Goal: Task Accomplishment & Management: Complete application form

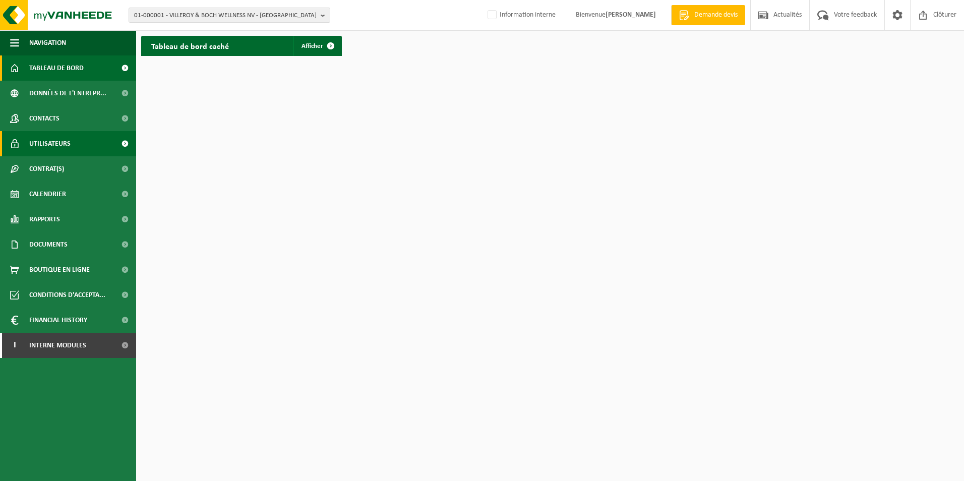
click at [48, 143] on span "Utilisateurs" at bounding box center [49, 143] width 41 height 25
click at [323, 15] on b "button" at bounding box center [325, 15] width 9 height 14
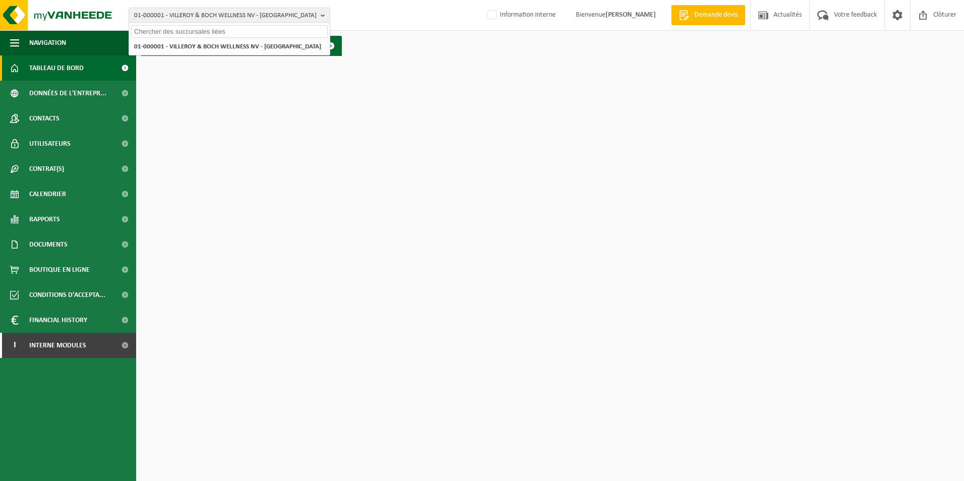
click at [234, 29] on input "text" at bounding box center [229, 31] width 197 height 13
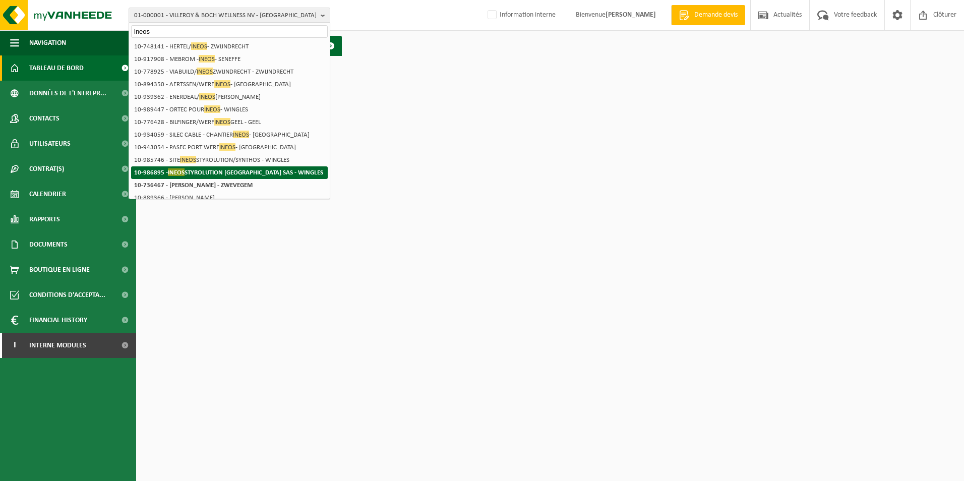
type input "ineos"
click at [202, 172] on strong "10-986895 - INEOS STYROLUTION FRANCE SAS - WINGLES" at bounding box center [228, 172] width 189 height 8
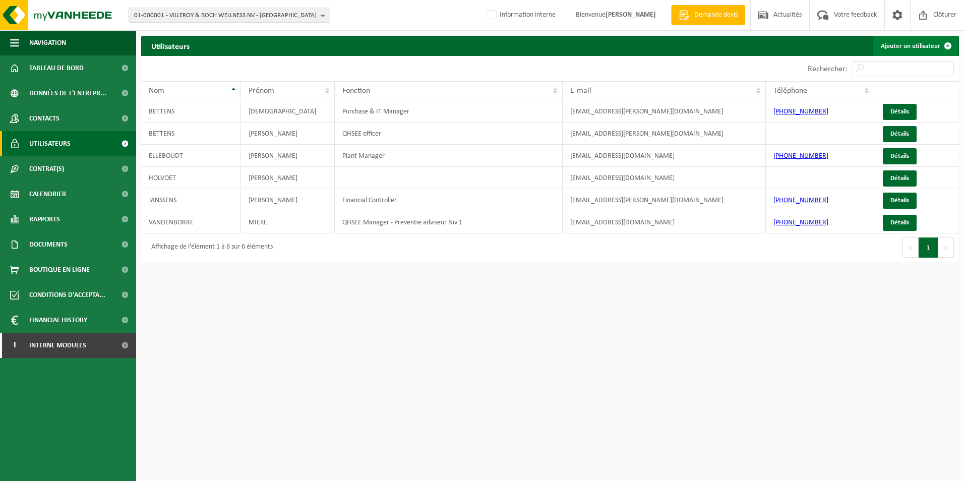
click at [910, 40] on link "Ajouter un utilisateur" at bounding box center [914, 46] width 85 height 20
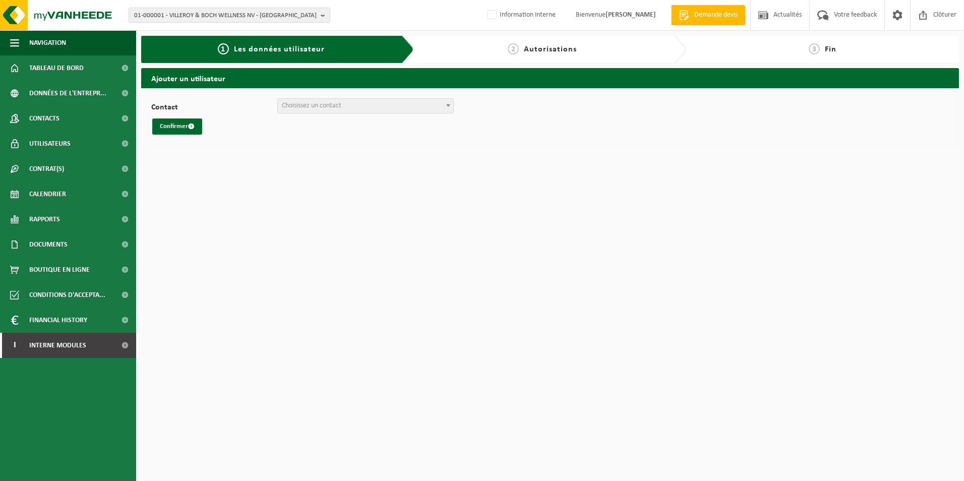
click at [334, 107] on span "Choisissez un contact" at bounding box center [311, 106] width 59 height 8
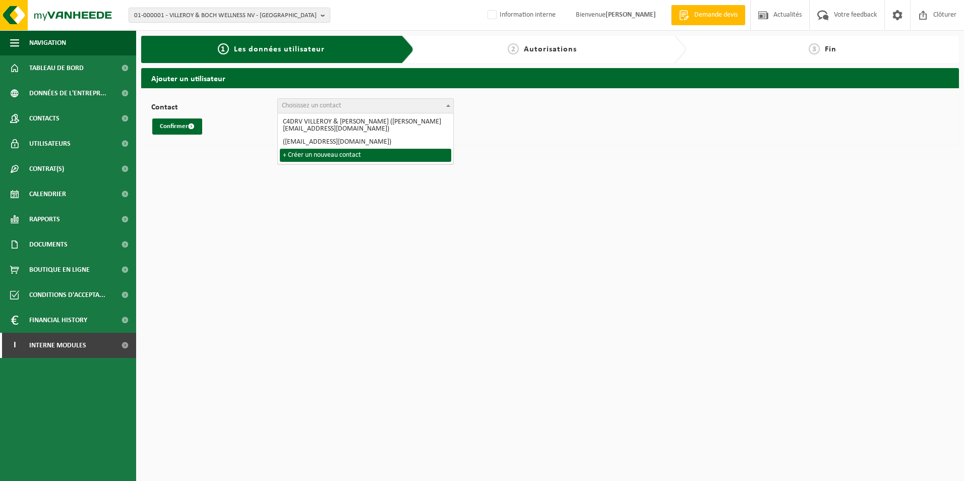
select select "0"
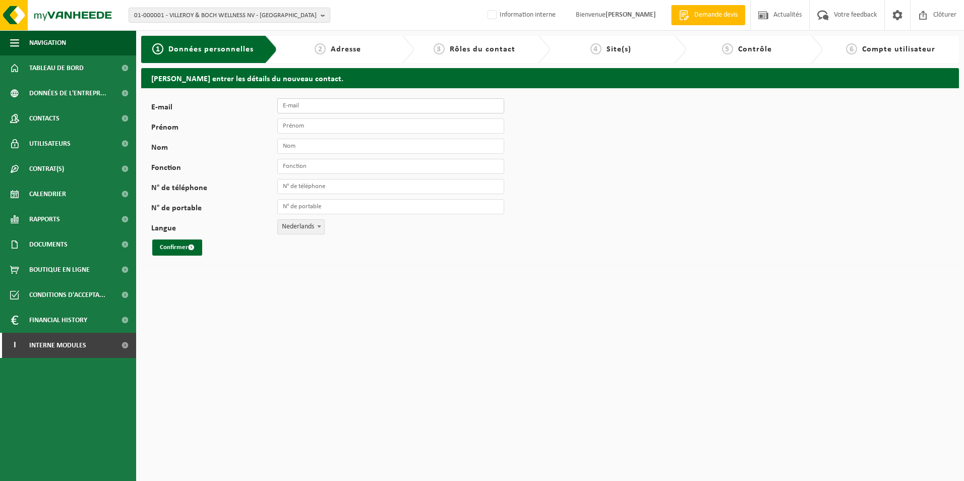
click at [359, 106] on input "E-mail" at bounding box center [390, 105] width 227 height 15
click at [248, 342] on html "01-000001 - VILLEROY & BOCH WELLNESS NV - ROESELARE 01-000001 - VILLEROY & BOCH…" at bounding box center [482, 240] width 964 height 481
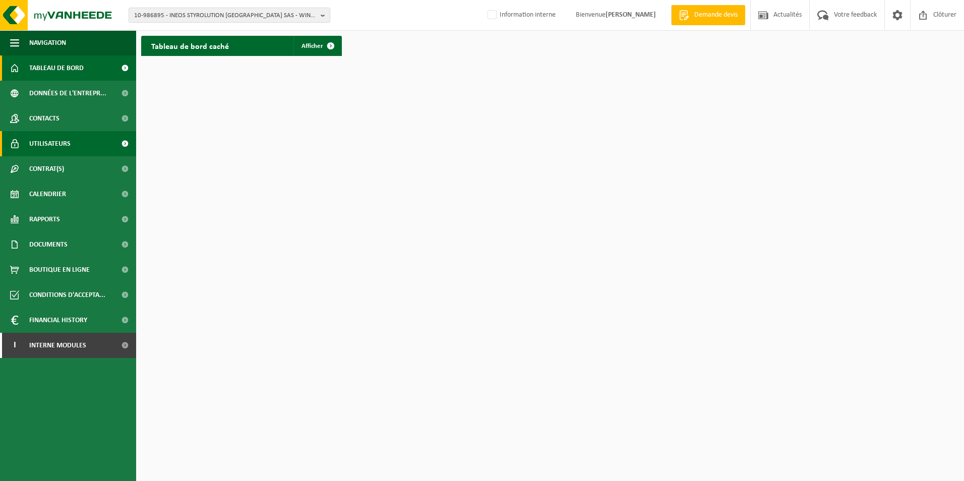
click at [53, 143] on span "Utilisateurs" at bounding box center [49, 143] width 41 height 25
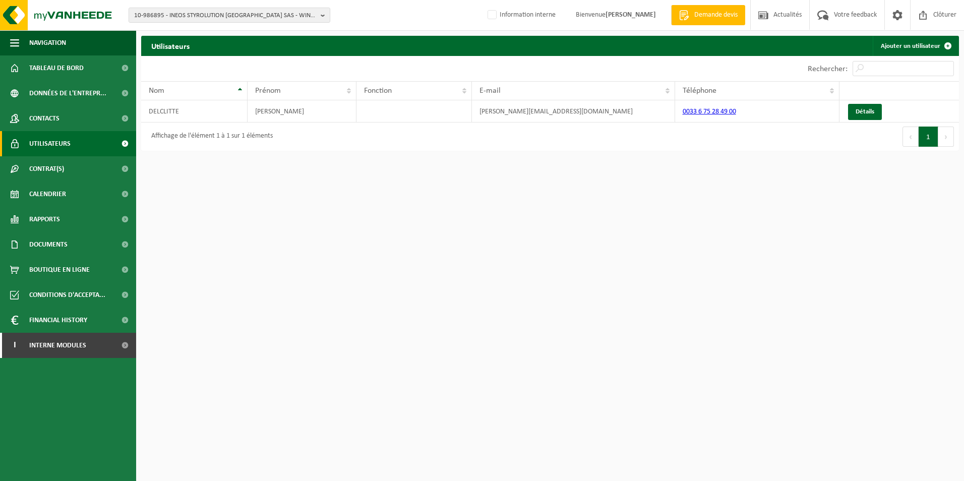
click at [878, 189] on html "10-986895 - INEOS STYROLUTION [GEOGRAPHIC_DATA] SAS - WINGLES 10-986895 - INEOS…" at bounding box center [482, 240] width 964 height 481
click at [910, 46] on link "Ajouter un utilisateur" at bounding box center [914, 46] width 85 height 20
click at [864, 114] on link "Détails" at bounding box center [865, 112] width 34 height 16
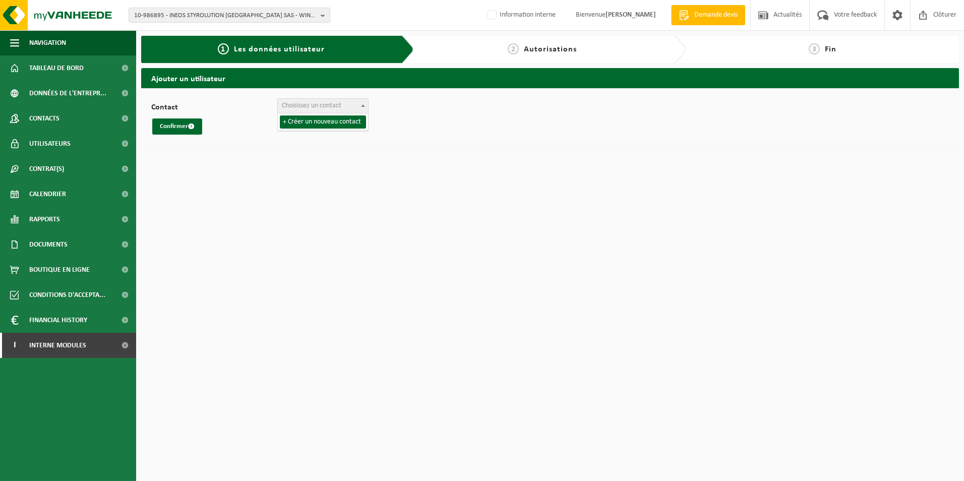
click at [312, 107] on span "Choisissez un contact" at bounding box center [311, 106] width 59 height 8
click at [363, 108] on span at bounding box center [363, 105] width 10 height 13
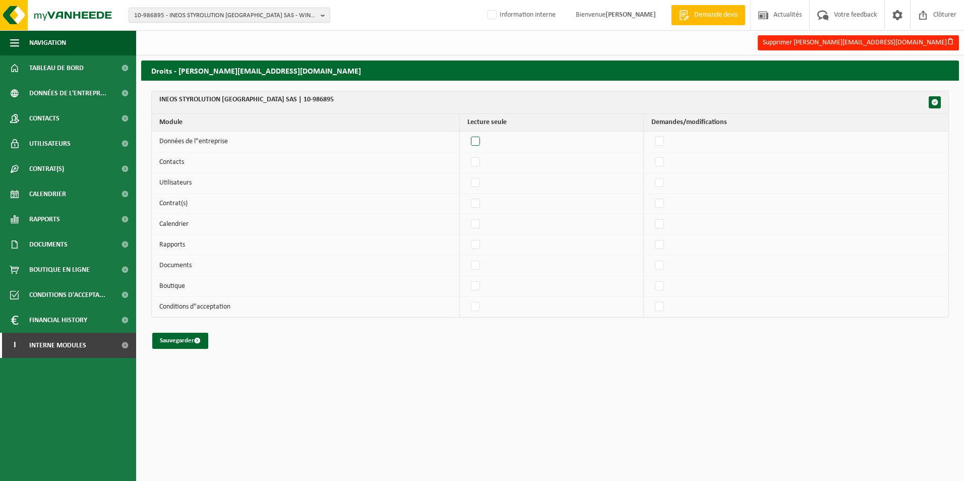
click at [478, 142] on label"] at bounding box center [476, 141] width 14 height 15
click at [467, 134] on input "checkbox" at bounding box center [467, 134] width 1 height 1
checkbox input "true"
click at [480, 160] on label"] at bounding box center [476, 162] width 14 height 15
click at [467, 155] on input "checkbox" at bounding box center [467, 154] width 1 height 1
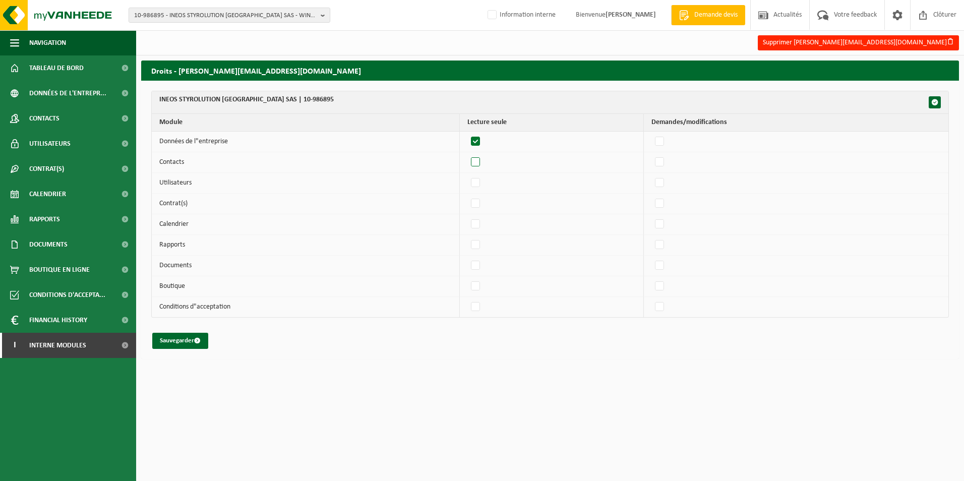
checkbox input "true"
click at [483, 183] on label"] at bounding box center [476, 182] width 14 height 15
click at [467, 175] on input "checkbox" at bounding box center [467, 175] width 1 height 1
checkbox input "true"
click at [479, 204] on label"] at bounding box center [476, 203] width 14 height 15
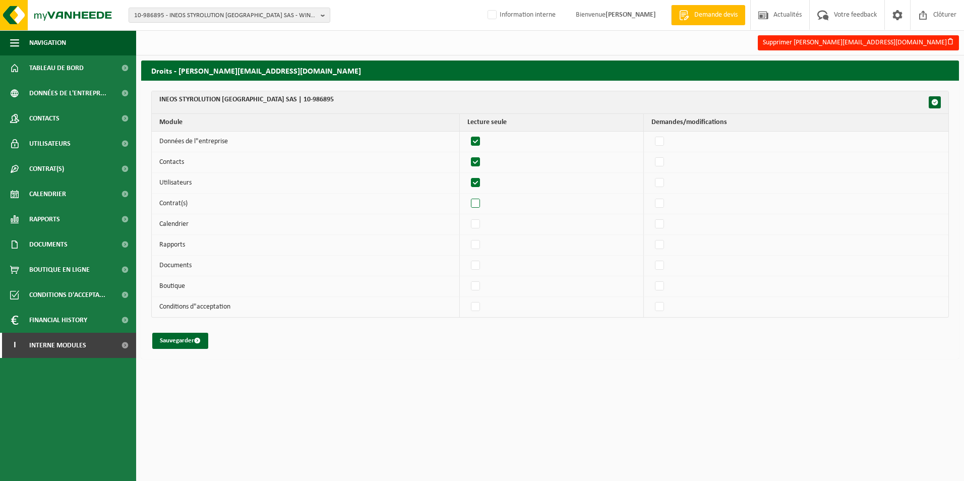
click at [467, 196] on input "checkbox" at bounding box center [467, 196] width 1 height 1
checkbox input "true"
click at [480, 221] on label"] at bounding box center [476, 224] width 14 height 15
click at [467, 217] on input "checkbox" at bounding box center [467, 216] width 1 height 1
checkbox input "true"
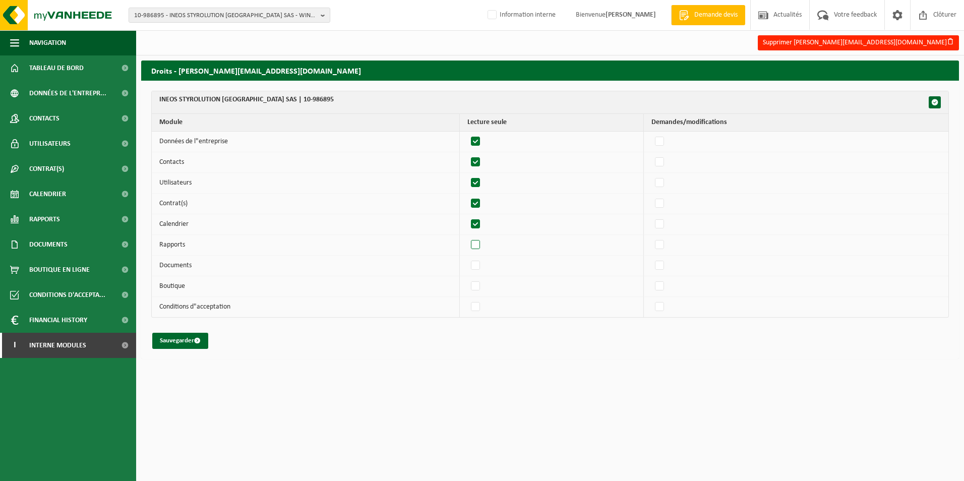
click at [480, 244] on label"] at bounding box center [476, 244] width 14 height 15
click at [467, 237] on input "checkbox" at bounding box center [467, 237] width 1 height 1
checkbox input "true"
click at [482, 270] on label"] at bounding box center [476, 265] width 14 height 15
click at [467, 258] on input "checkbox" at bounding box center [467, 258] width 1 height 1
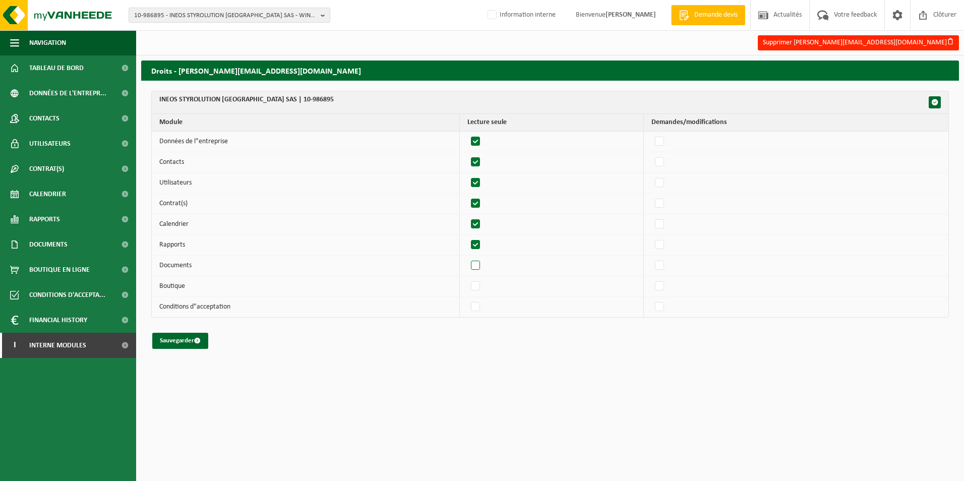
checkbox input "true"
click at [481, 285] on label"] at bounding box center [476, 286] width 14 height 15
click at [467, 279] on input "checkbox" at bounding box center [467, 278] width 1 height 1
checkbox input "true"
click at [481, 302] on label"] at bounding box center [476, 306] width 14 height 15
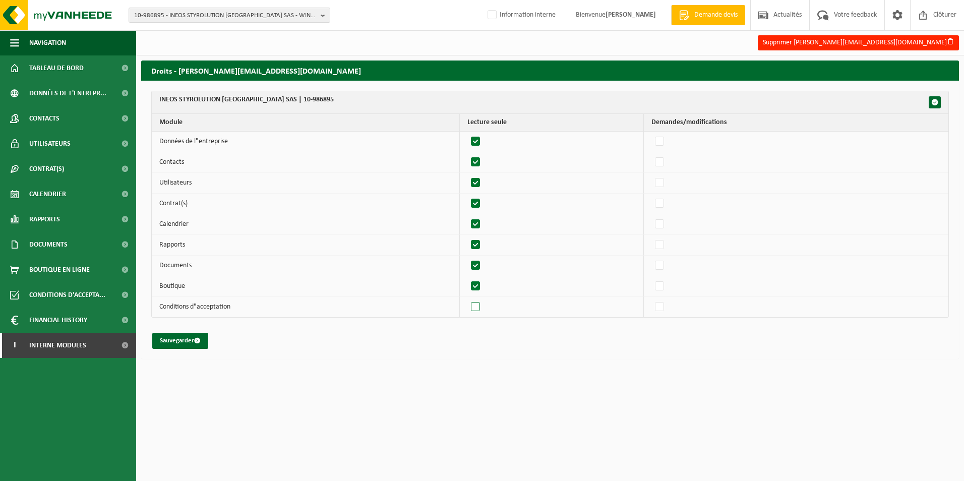
click at [467, 299] on input "checkbox" at bounding box center [467, 299] width 1 height 1
checkbox input "true"
click at [935, 101] on span "button" at bounding box center [934, 102] width 7 height 7
checkbox input "true"
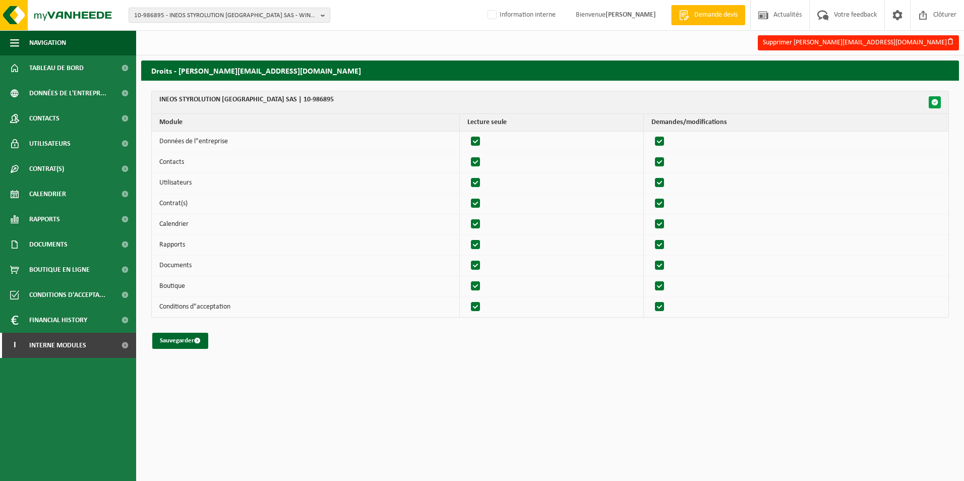
checkbox input "true"
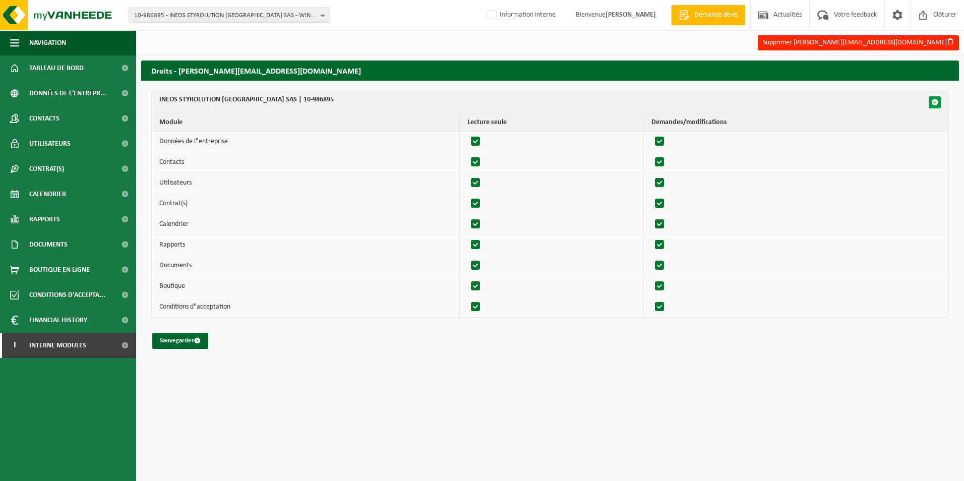
checkbox input "true"
click at [935, 101] on span "button" at bounding box center [934, 102] width 7 height 7
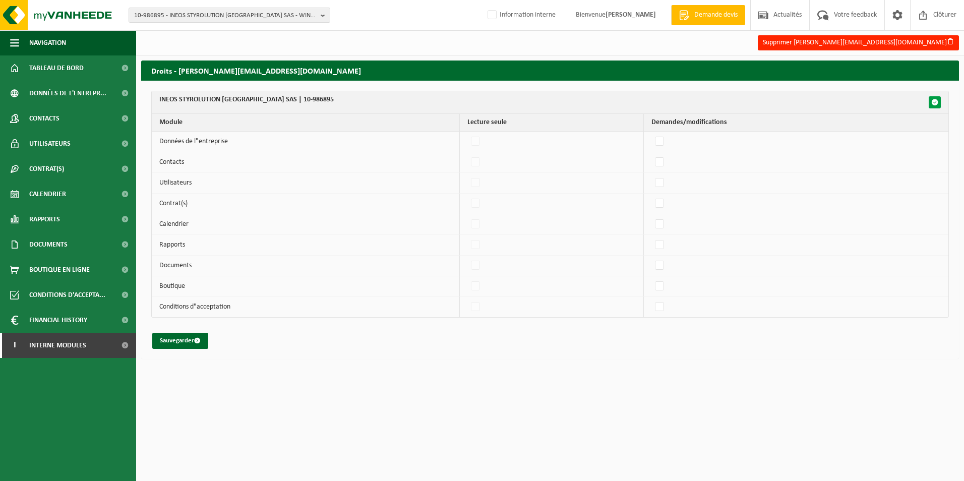
checkbox input "false"
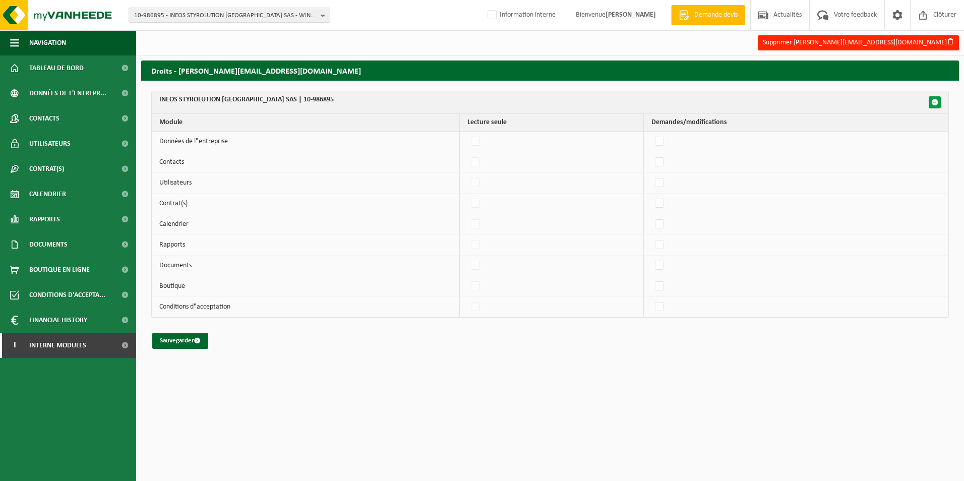
checkbox input "false"
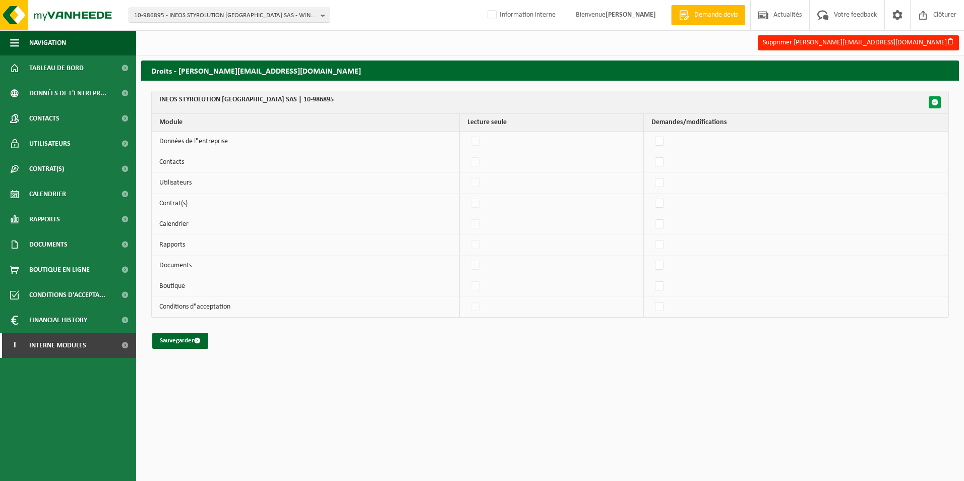
checkbox input "false"
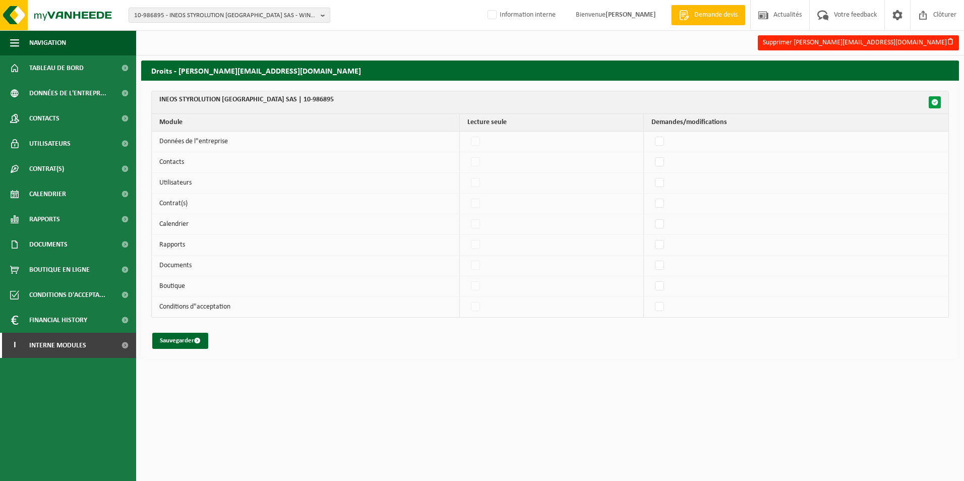
checkbox input "false"
click at [935, 101] on span "button" at bounding box center [934, 102] width 7 height 7
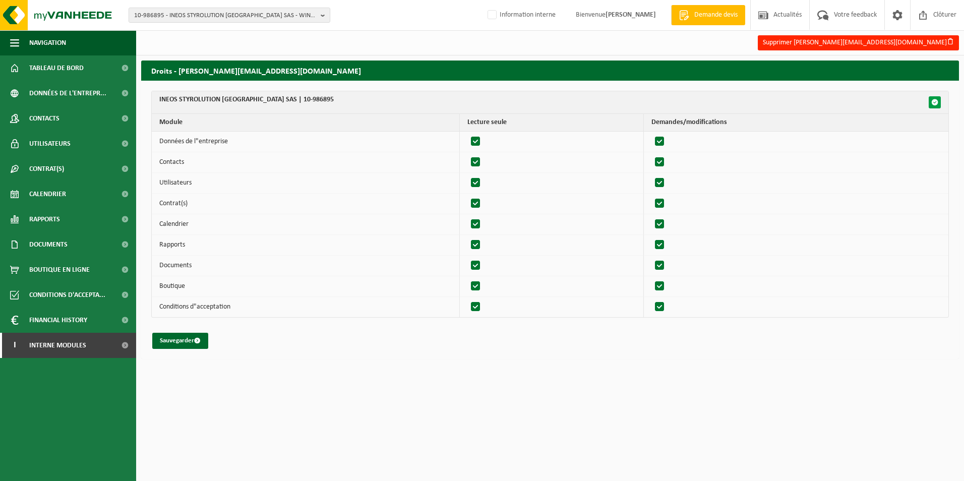
checkbox input "true"
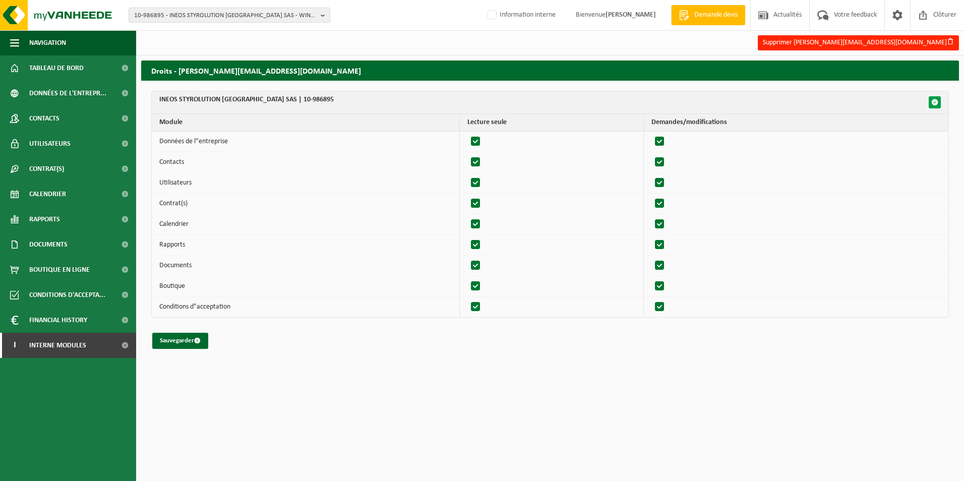
checkbox input "true"
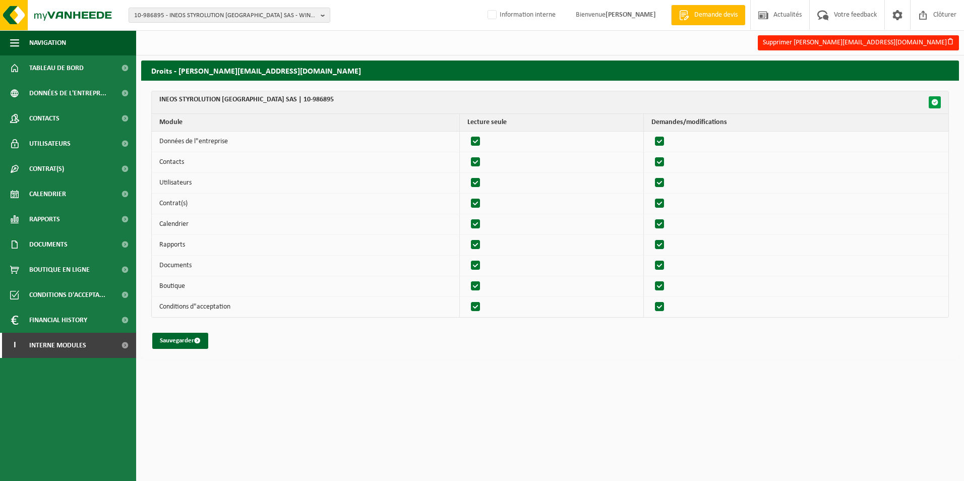
checkbox input "true"
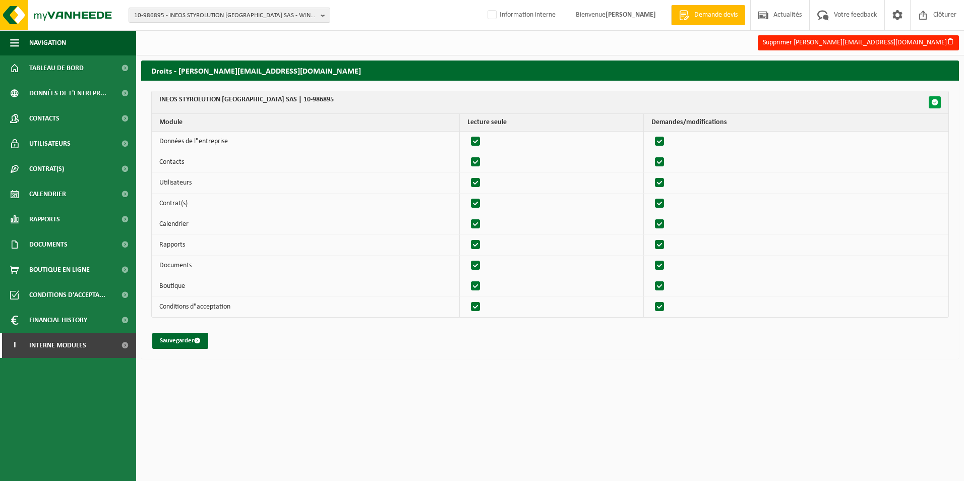
checkbox input "true"
click at [182, 336] on button "Sauvegarder" at bounding box center [180, 341] width 56 height 16
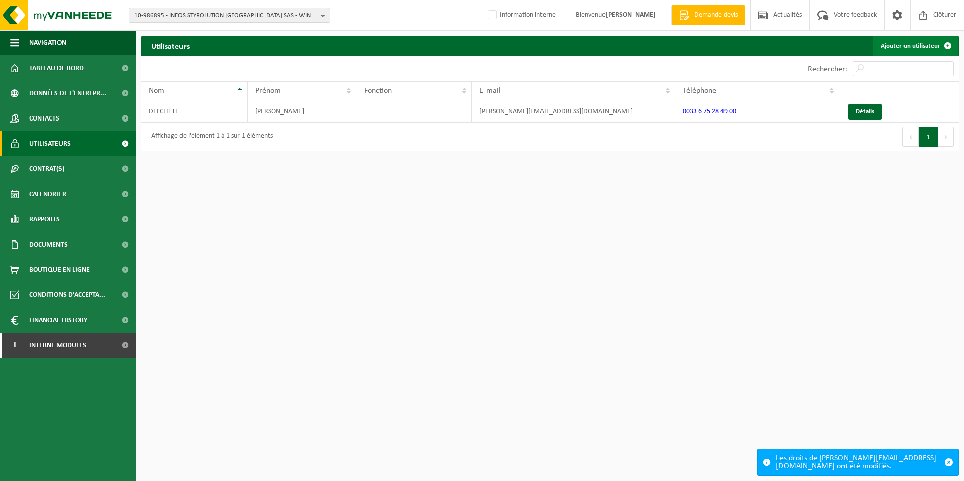
click at [931, 47] on link "Ajouter un utilisateur" at bounding box center [914, 46] width 85 height 20
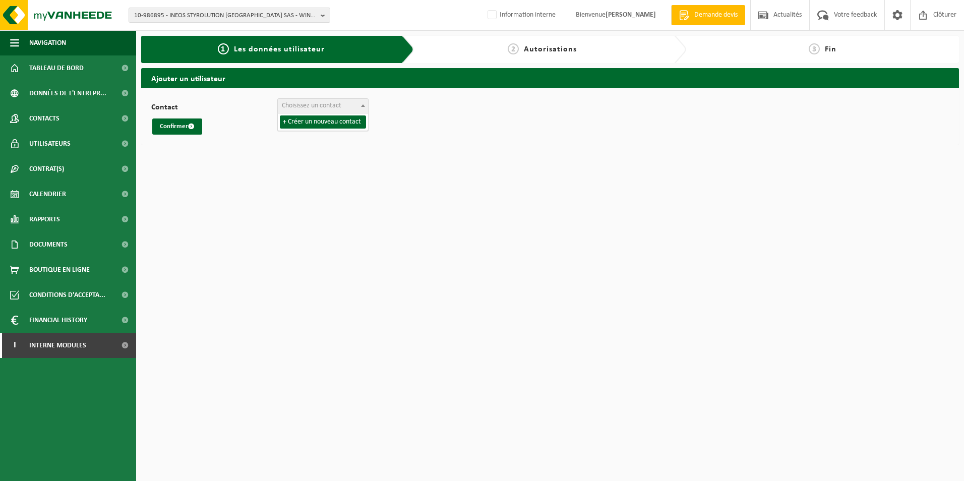
click at [350, 107] on span "Choisissez un contact" at bounding box center [323, 106] width 90 height 14
select select "0"
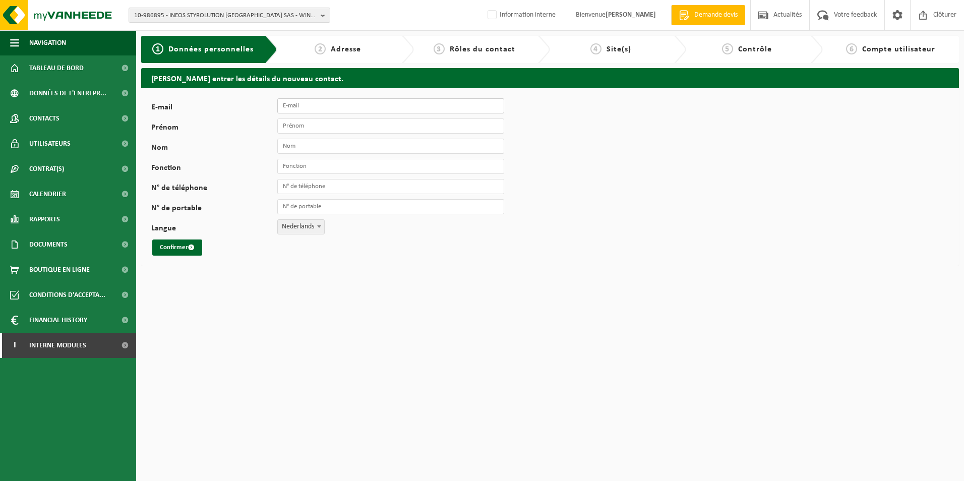
click at [336, 107] on input "E-mail" at bounding box center [390, 105] width 227 height 15
type input "[EMAIL_ADDRESS][DOMAIN_NAME]"
click at [324, 124] on input "Prénom" at bounding box center [390, 125] width 227 height 15
type input "a"
type input "[PERSON_NAME]"
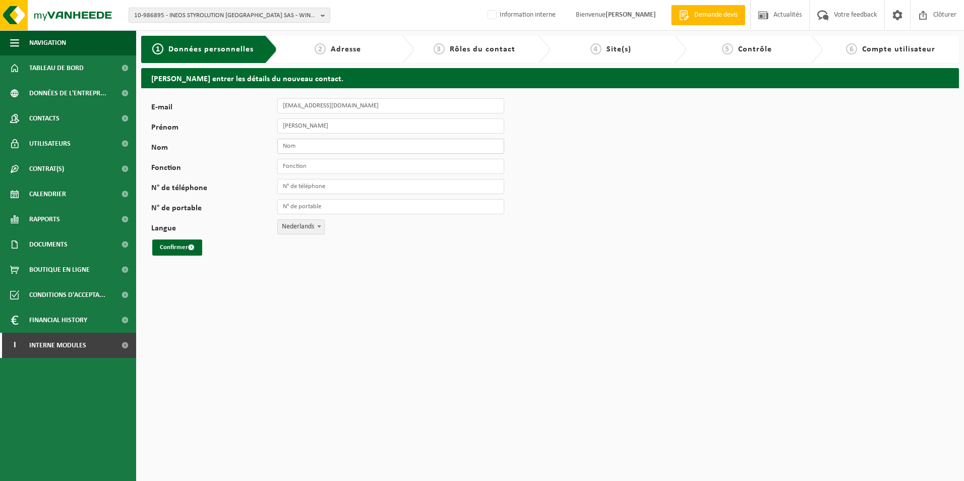
click at [324, 147] on input "Nom" at bounding box center [390, 146] width 227 height 15
type input "Verbist"
click at [324, 169] on input "Fonction" at bounding box center [390, 166] width 227 height 15
click at [297, 169] on input "Fonction" at bounding box center [390, 166] width 227 height 15
type input "facturation"
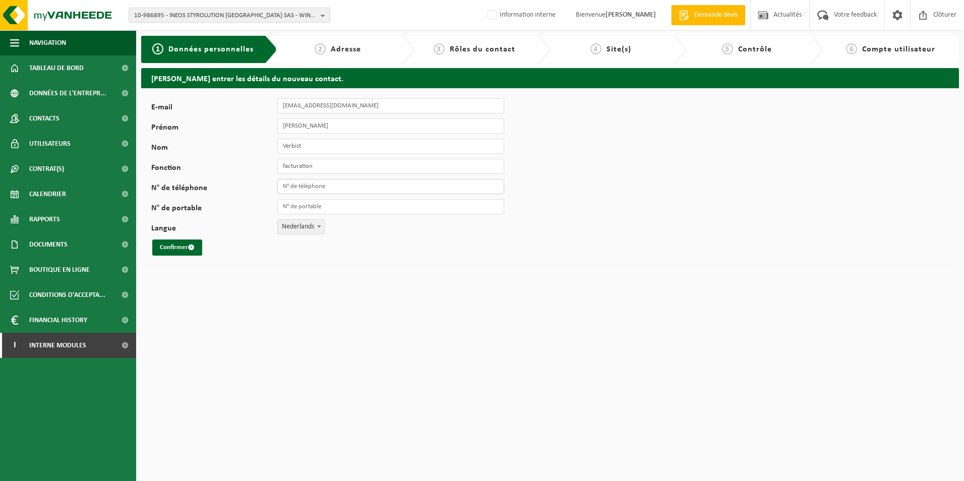
click at [309, 184] on input "N° de téléphone" at bounding box center [390, 186] width 227 height 15
click at [353, 184] on input "N° de téléphone" at bounding box center [390, 186] width 227 height 15
type input "[PHONE_NUMBER]"
click at [312, 208] on input "N° de portable" at bounding box center [390, 206] width 227 height 15
drag, startPoint x: 632, startPoint y: 250, endPoint x: 596, endPoint y: 250, distance: 36.3
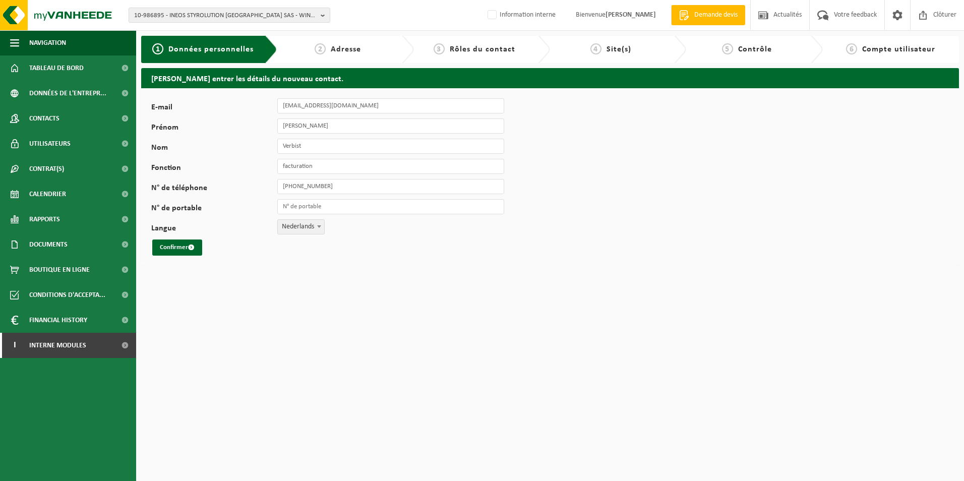
click at [632, 250] on div "E-mail [EMAIL_ADDRESS][DOMAIN_NAME] Prénom Anne-Celine Nom Verbist Fonction fac…" at bounding box center [549, 176] width 817 height 177
click at [296, 224] on span "Nederlands" at bounding box center [301, 227] width 46 height 14
select select "1"
click at [168, 248] on button "Confirmer" at bounding box center [177, 247] width 50 height 16
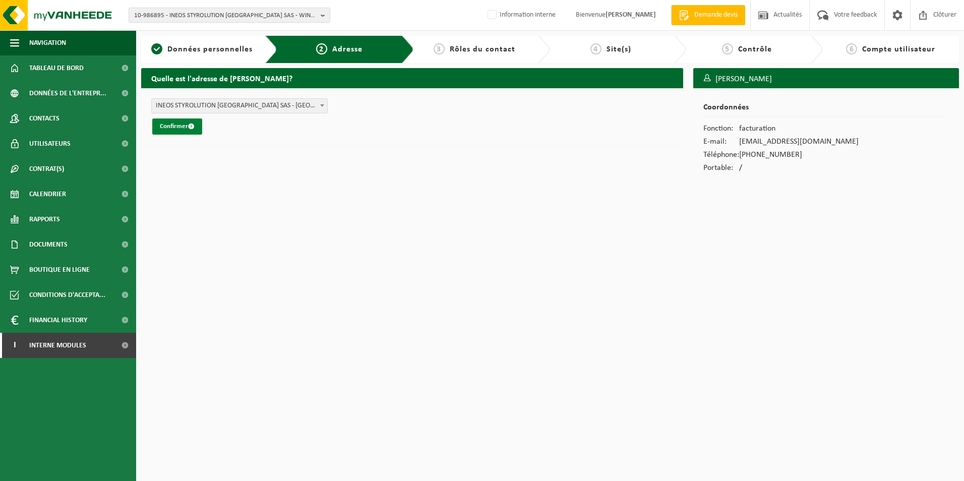
click at [184, 122] on button "Confirmer" at bounding box center [177, 126] width 50 height 16
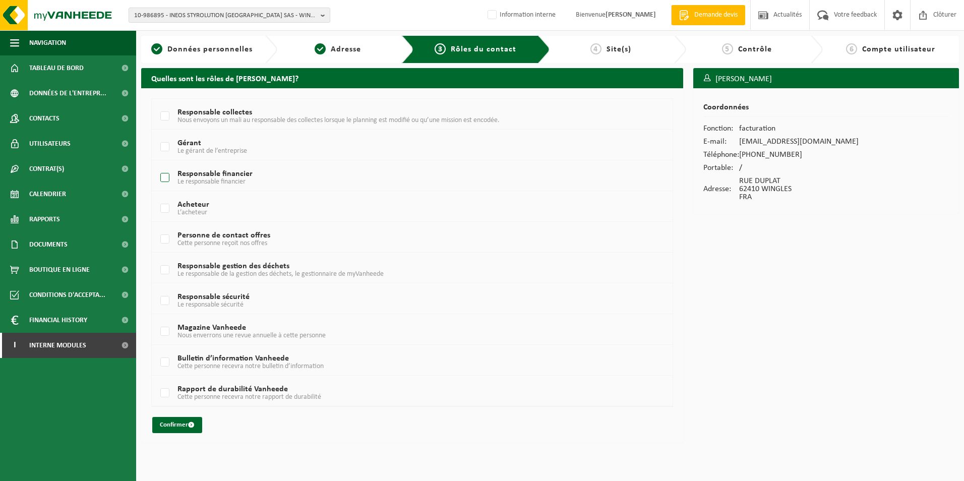
click at [164, 177] on label "Responsable financier Le responsable financier" at bounding box center [390, 177] width 464 height 15
click at [157, 165] on input "Responsable financier Le responsable financier" at bounding box center [156, 165] width 1 height 1
checkbox input "true"
click at [175, 418] on button "Confirmer" at bounding box center [177, 425] width 50 height 16
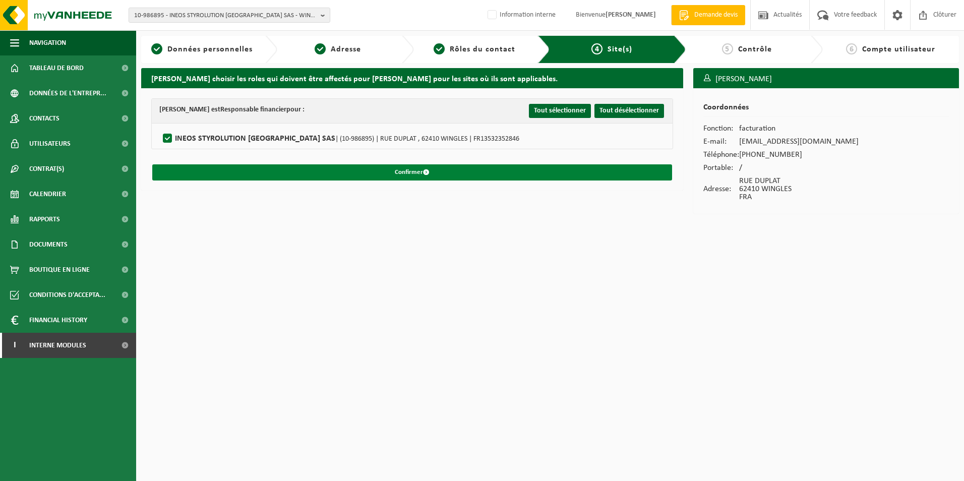
click at [403, 170] on button "Confirmer" at bounding box center [412, 172] width 520 height 16
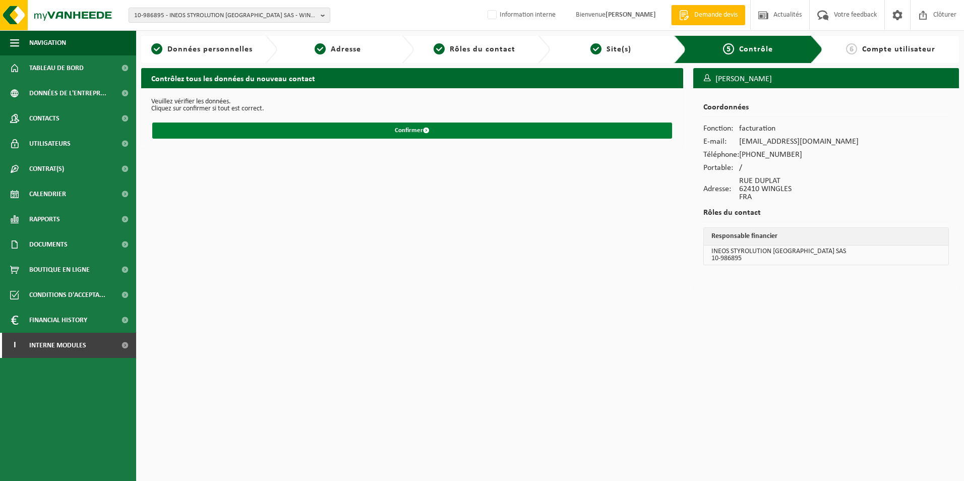
click at [406, 134] on button "Confirmer" at bounding box center [412, 130] width 520 height 16
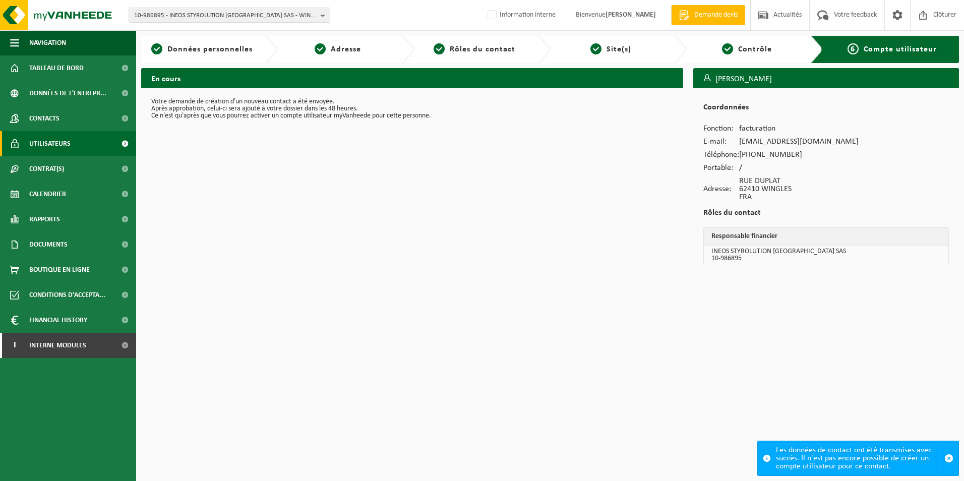
click at [105, 148] on link "Utilisateurs" at bounding box center [68, 143] width 136 height 25
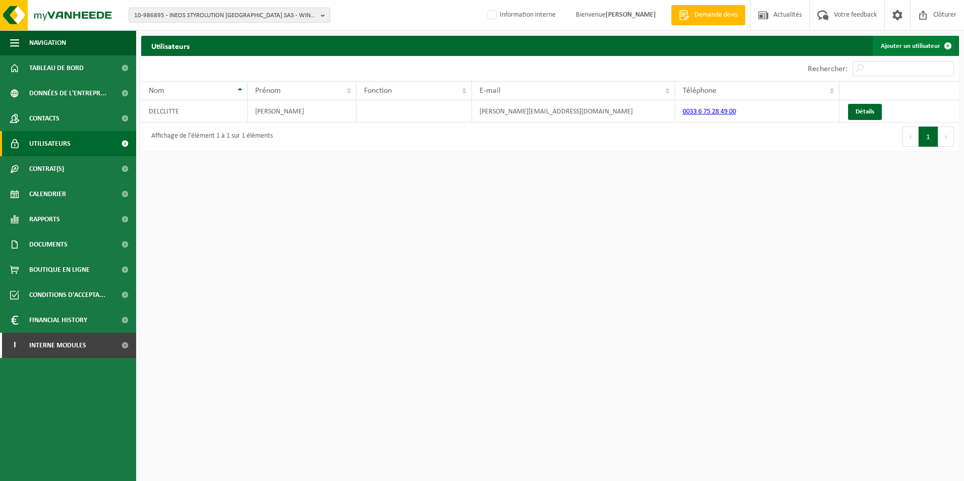
click at [918, 48] on link "Ajouter un utilisateur" at bounding box center [914, 46] width 85 height 20
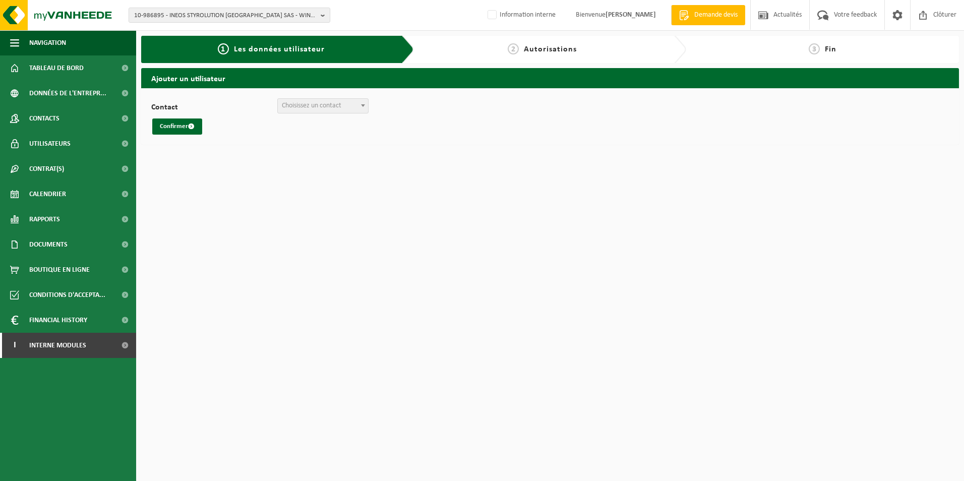
click at [337, 104] on span "Choisissez un contact" at bounding box center [311, 106] width 59 height 8
select select "0"
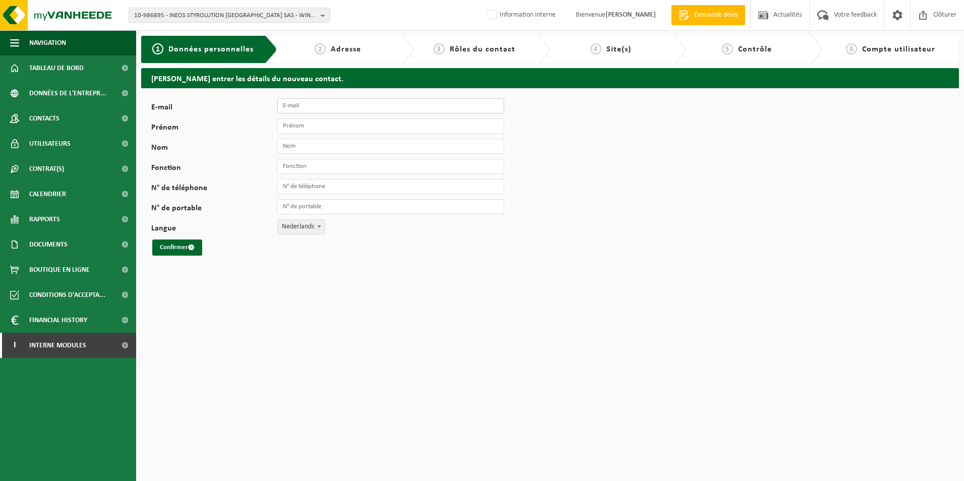
click at [303, 110] on input "E-mail" at bounding box center [390, 105] width 227 height 15
type input "[PERSON_NAME][EMAIL_ADDRESS][PERSON_NAME][DOMAIN_NAME]"
click at [306, 128] on input "Prénom" at bounding box center [390, 125] width 227 height 15
click at [285, 129] on input "samuel" at bounding box center [390, 125] width 227 height 15
type input "Samuel"
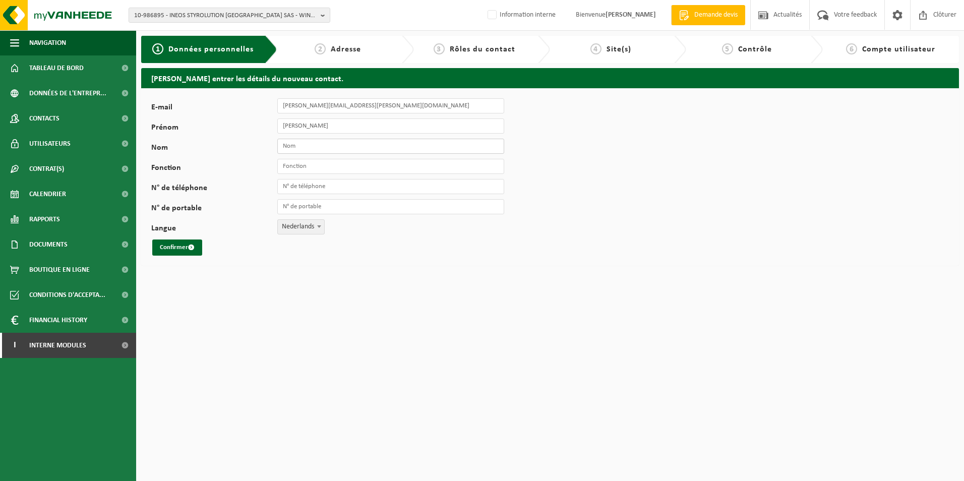
click at [292, 139] on input "Nom" at bounding box center [390, 146] width 227 height 15
type input "Pereira"
click at [303, 169] on input "Fonction" at bounding box center [390, 166] width 227 height 15
click at [336, 167] on input "Fonction" at bounding box center [390, 166] width 227 height 15
type input "chargé d exploitation"
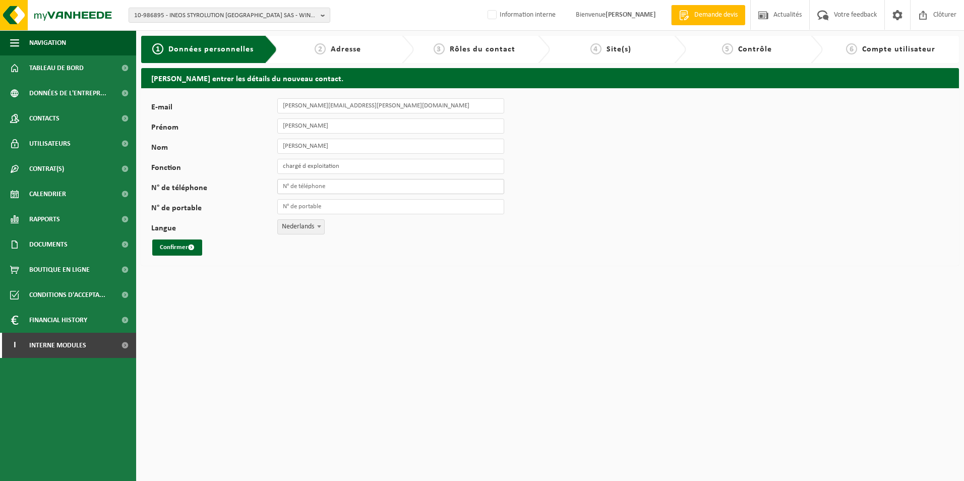
click at [348, 187] on input "N° de téléphone" at bounding box center [390, 186] width 227 height 15
drag, startPoint x: 343, startPoint y: 187, endPoint x: 278, endPoint y: 196, distance: 65.1
click at [278, 196] on div "E-mail samuel.preira@ortec.fr Prénom Samuel Nom Pereira Fonction chargé d explo…" at bounding box center [315, 176] width 328 height 157
type input "+33 3 20 85 60 93"
click at [293, 206] on input "N° de portable" at bounding box center [390, 206] width 227 height 15
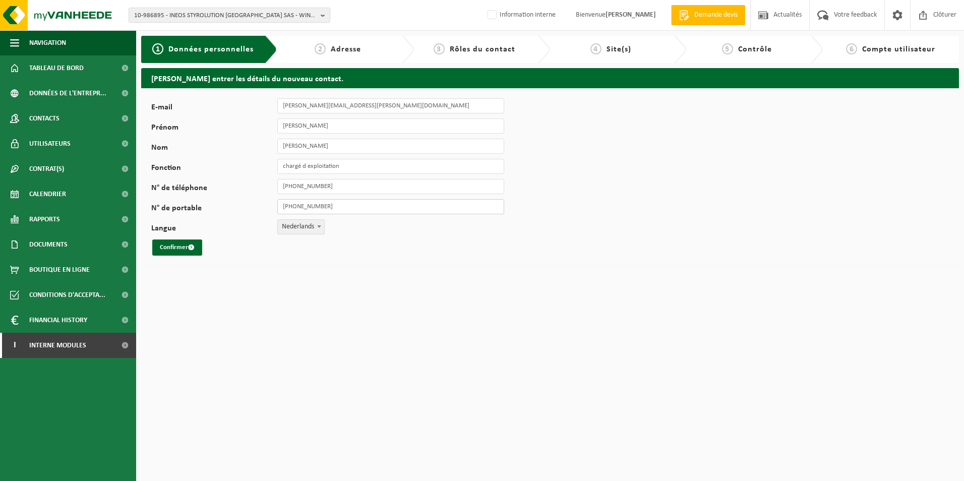
type input "[PHONE_NUMBER]"
click at [321, 226] on b at bounding box center [319, 226] width 4 height 3
select select "1"
click at [181, 247] on button "Confirmer" at bounding box center [177, 247] width 50 height 16
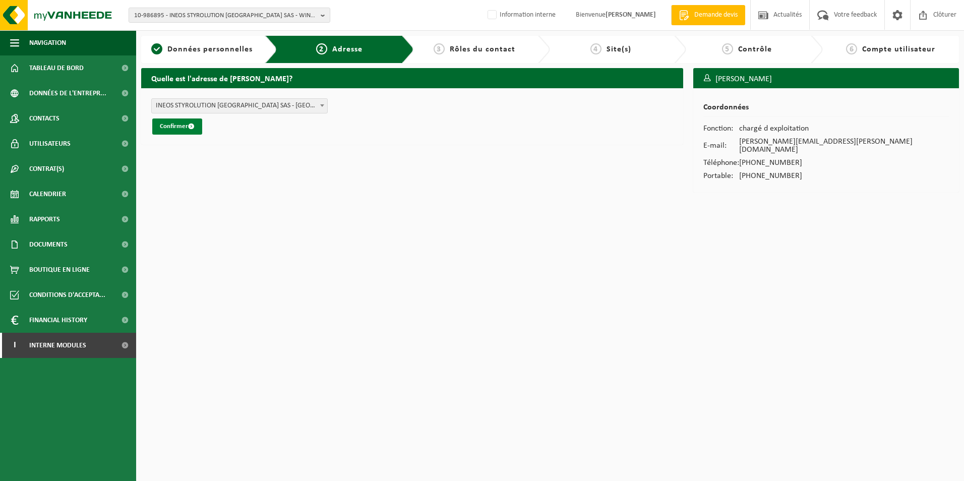
click at [185, 124] on button "Confirmer" at bounding box center [177, 126] width 50 height 16
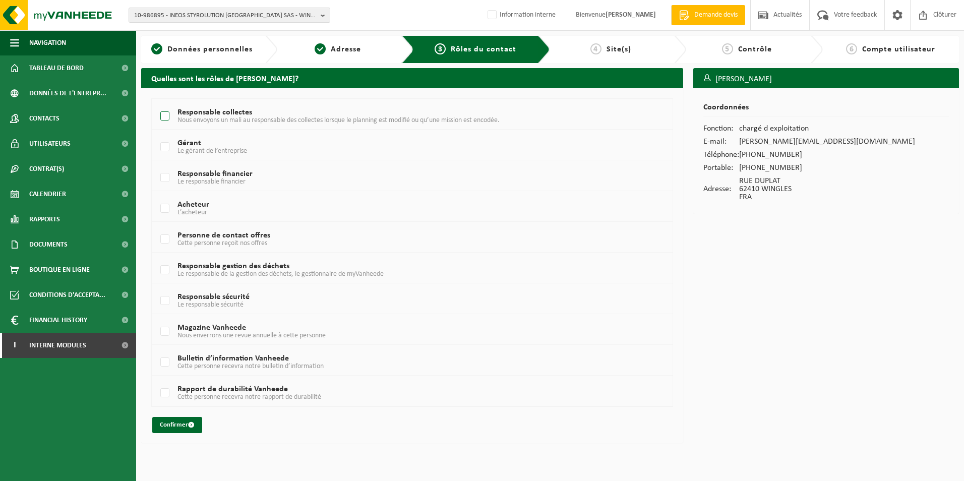
click at [170, 118] on label "Responsable collectes Nous envoyons un mali au responsable des collectes lorsqu…" at bounding box center [390, 116] width 464 height 15
click at [157, 104] on input "Responsable collectes Nous envoyons un mali au responsable des collectes lorsqu…" at bounding box center [156, 103] width 1 height 1
click at [168, 119] on label "Responsable collectes Nous envoyons un mali au responsable des collectes lorsqu…" at bounding box center [390, 116] width 464 height 15
click at [157, 104] on input "Responsable collectes Nous envoyons un mali au responsable des collectes lorsqu…" at bounding box center [156, 103] width 1 height 1
checkbox input "false"
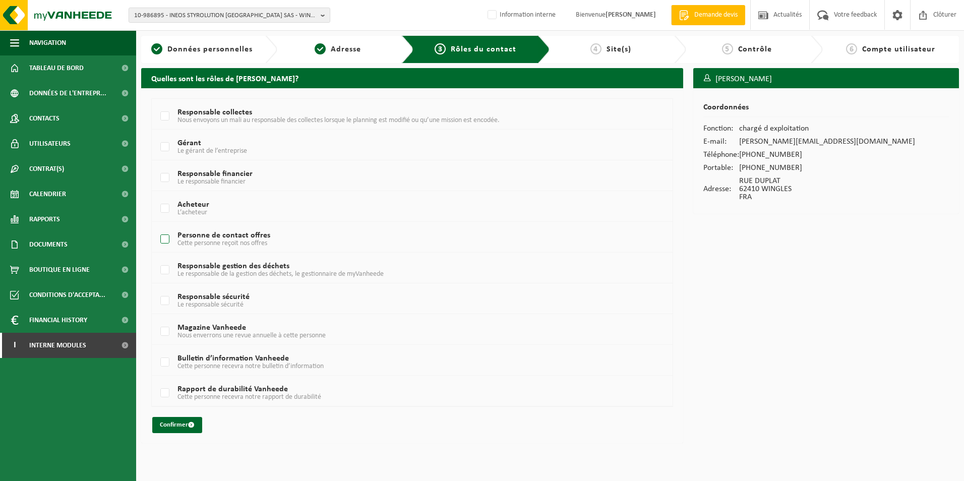
click at [167, 241] on label "Personne de contact offres Cette personne reçoit nos offres" at bounding box center [390, 239] width 464 height 15
click at [157, 227] on input "Personne de contact offres Cette personne reçoit nos offres" at bounding box center [156, 226] width 1 height 1
checkbox input "true"
click at [185, 425] on button "Confirmer" at bounding box center [177, 425] width 50 height 16
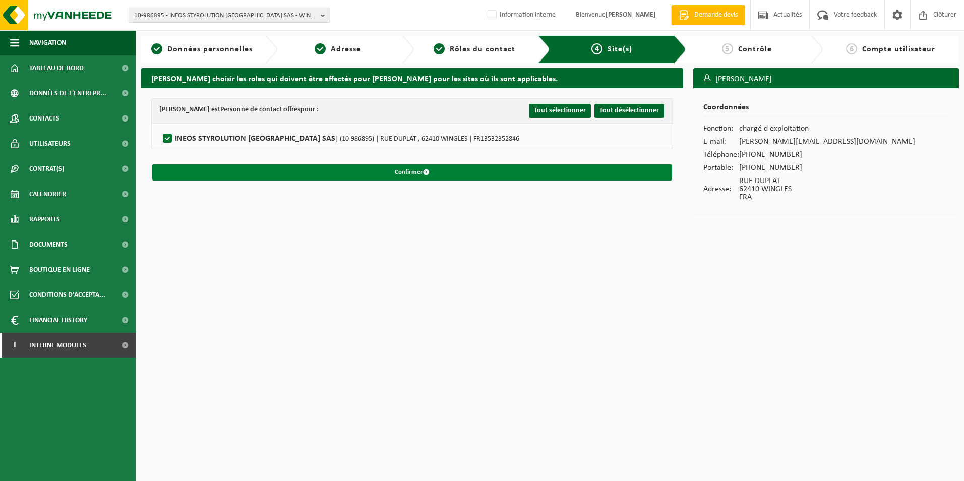
click at [402, 172] on button "Confirmer" at bounding box center [412, 172] width 520 height 16
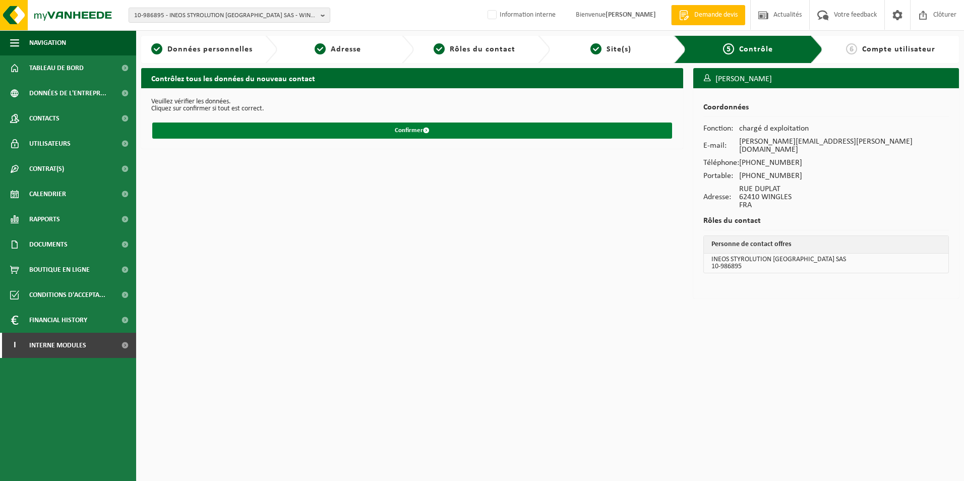
click at [418, 134] on button "Confirmer" at bounding box center [412, 130] width 520 height 16
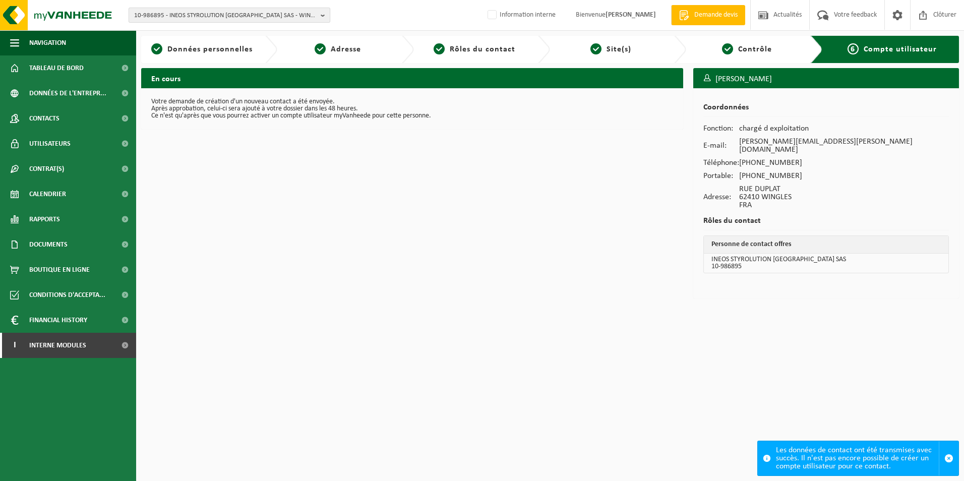
click at [323, 18] on b "button" at bounding box center [325, 15] width 9 height 14
click at [247, 34] on input "text" at bounding box center [229, 31] width 197 height 13
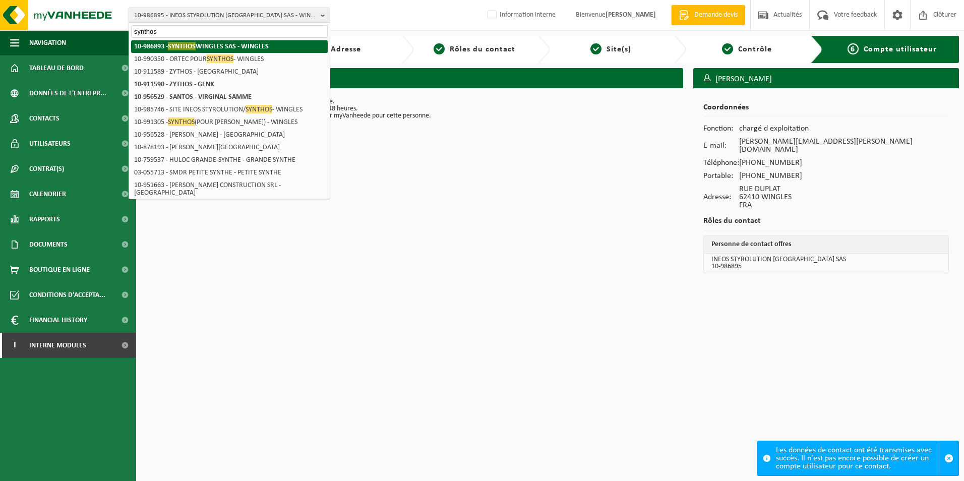
type input "synthos"
click at [235, 45] on strong "10-986893 - SYNTHOS WINGLES SAS - WINGLES" at bounding box center [201, 46] width 135 height 9
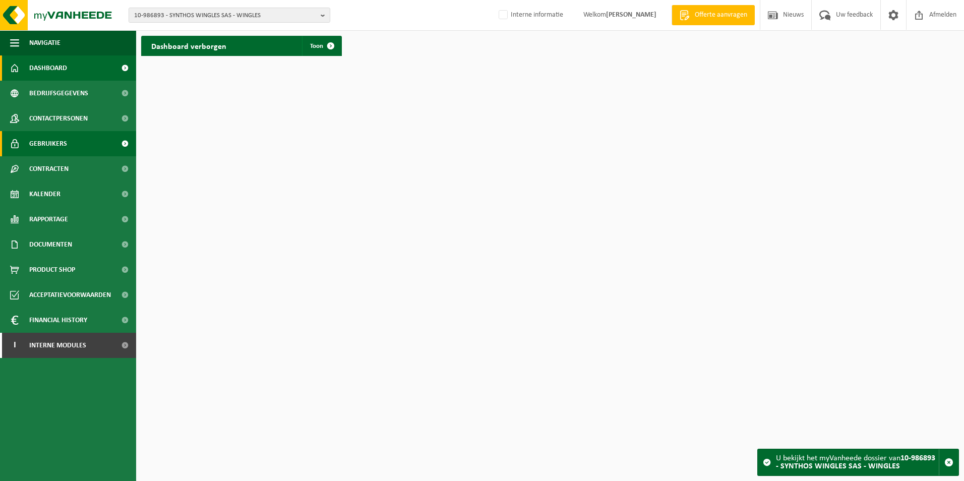
click at [47, 144] on span "Gebruikers" at bounding box center [48, 143] width 38 height 25
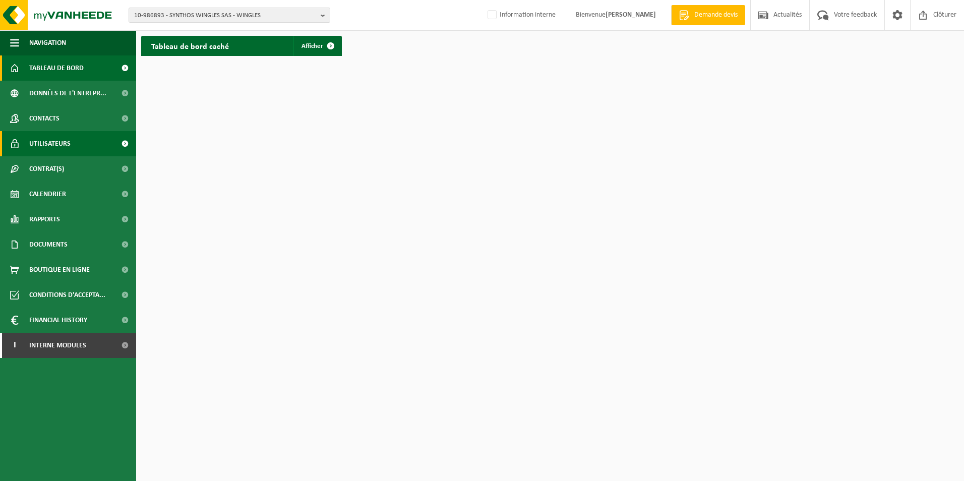
click at [69, 141] on span "Utilisateurs" at bounding box center [49, 143] width 41 height 25
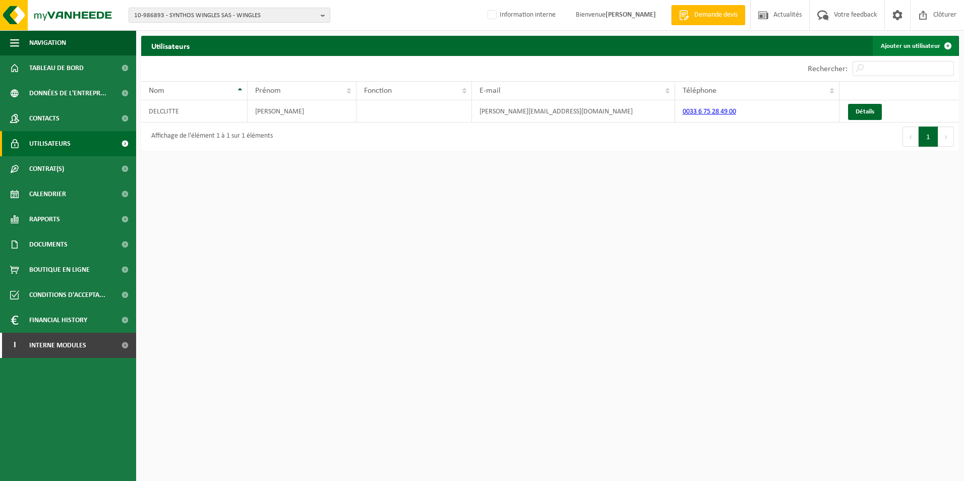
click at [896, 47] on link "Ajouter un utilisateur" at bounding box center [914, 46] width 85 height 20
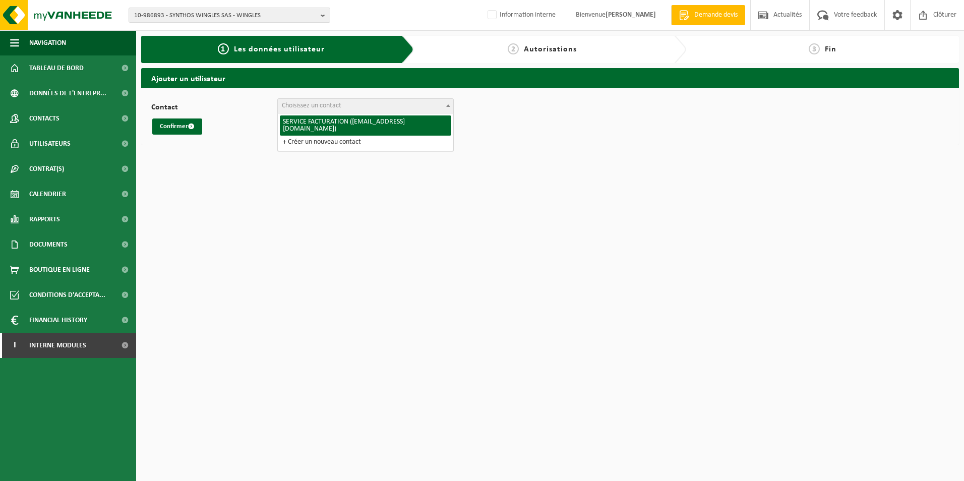
click at [452, 105] on span at bounding box center [448, 105] width 10 height 13
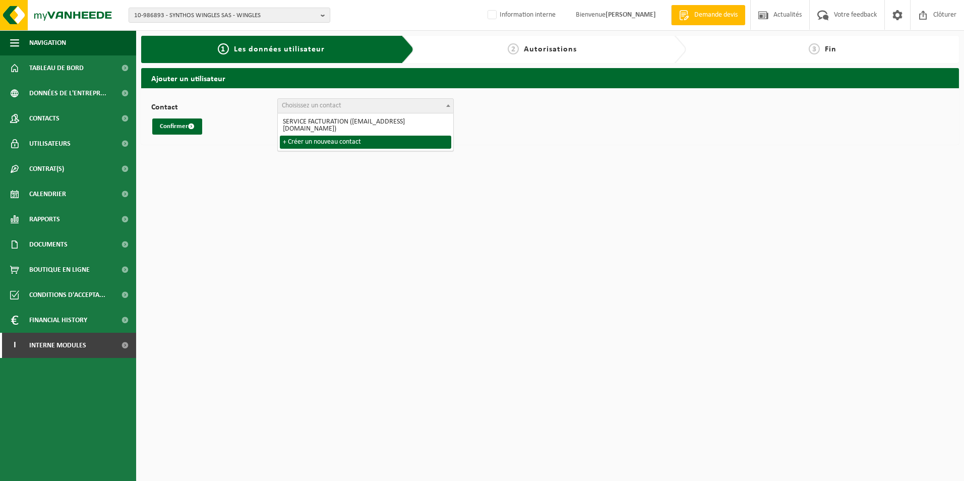
select select "0"
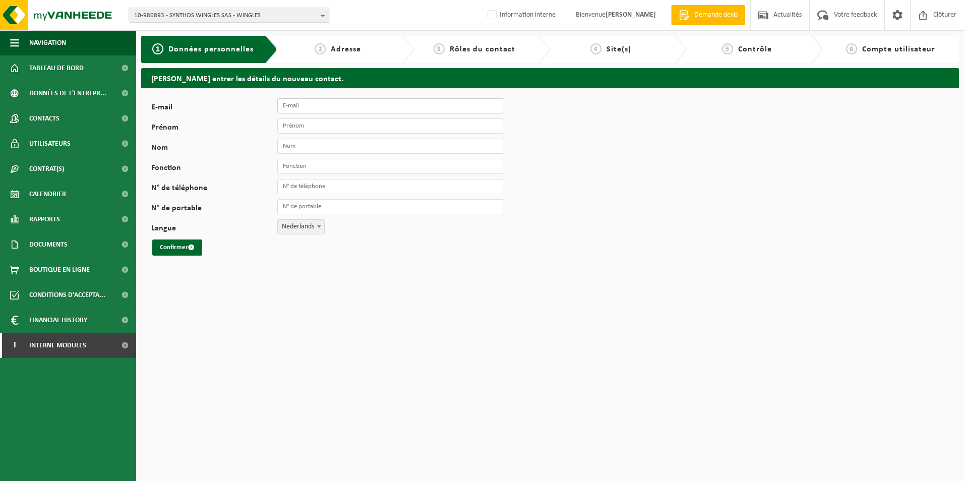
click at [304, 104] on input "E-mail" at bounding box center [390, 105] width 227 height 15
type input "[PERSON_NAME][EMAIL_ADDRESS][DOMAIN_NAME]"
type input "[PERSON_NAME]"
type input "chargé d exploitation"
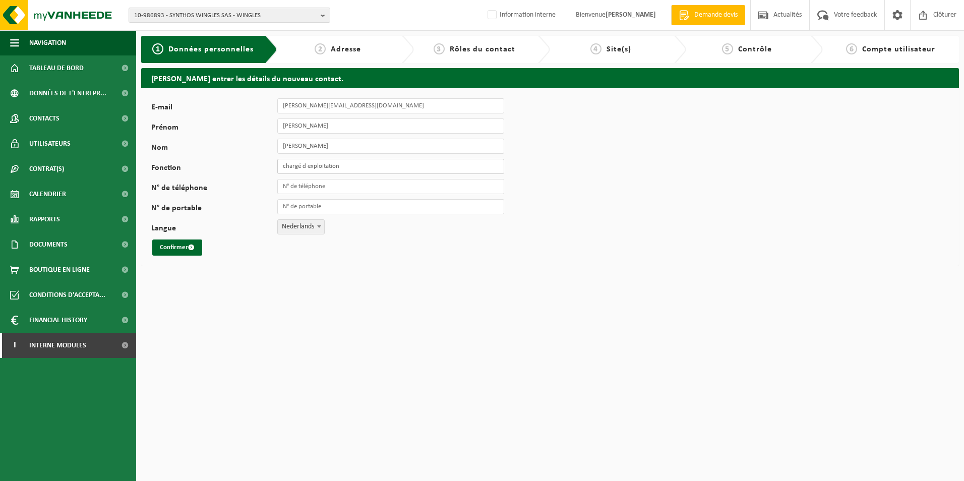
type input "[PHONE_NUMBER]"
click at [302, 211] on input "N° de portable" at bounding box center [390, 206] width 227 height 15
type input "[PHONE_NUMBER]"
click at [322, 230] on span at bounding box center [319, 226] width 10 height 13
select select "1"
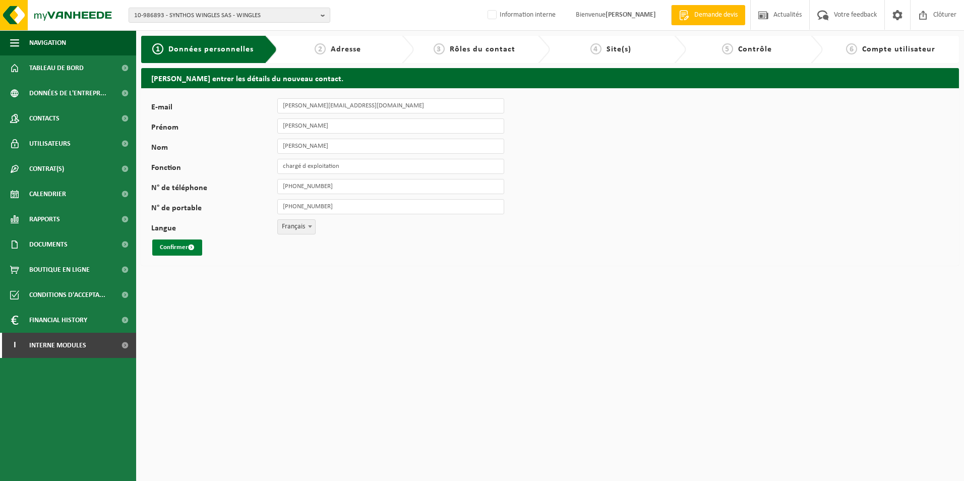
click at [185, 244] on button "Confirmer" at bounding box center [177, 247] width 50 height 16
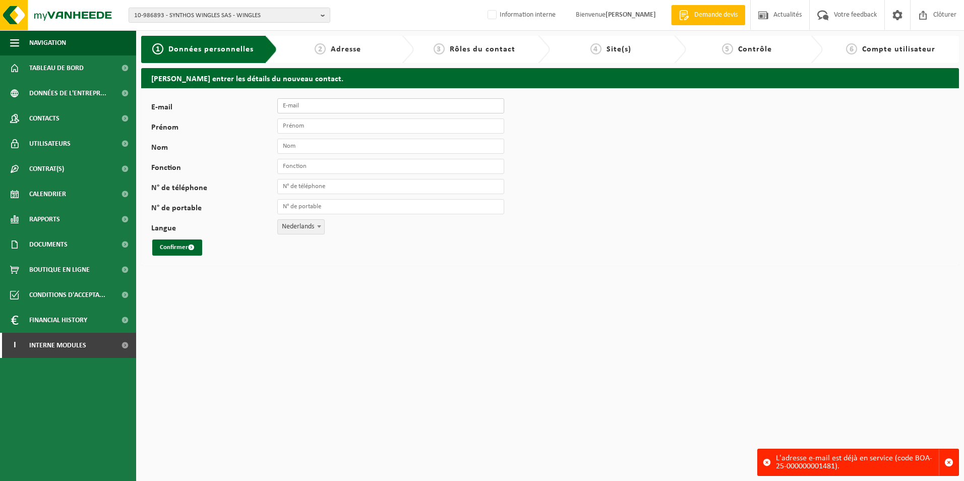
click at [351, 104] on input "E-mail" at bounding box center [390, 105] width 227 height 15
type input "[PERSON_NAME][EMAIL_ADDRESS][DOMAIN_NAME]"
type input "[PERSON_NAME]"
type input "chargé d exploitation"
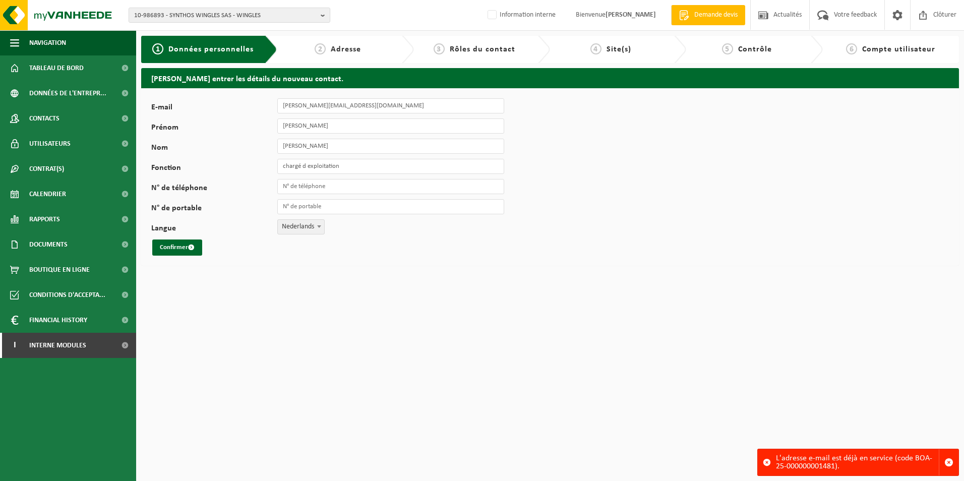
type input "[PHONE_NUMBER]"
click at [346, 136] on div "E-mail [PERSON_NAME][EMAIL_ADDRESS][DOMAIN_NAME] [PERSON_NAME] Fonction chargé …" at bounding box center [315, 176] width 328 height 157
click at [348, 125] on input "[PERSON_NAME]" at bounding box center [390, 125] width 227 height 15
click at [306, 107] on input "[PERSON_NAME][EMAIL_ADDRESS][DOMAIN_NAME]" at bounding box center [390, 105] width 227 height 15
type input "[PERSON_NAME][EMAIL_ADDRESS][DOMAIN_NAME]"
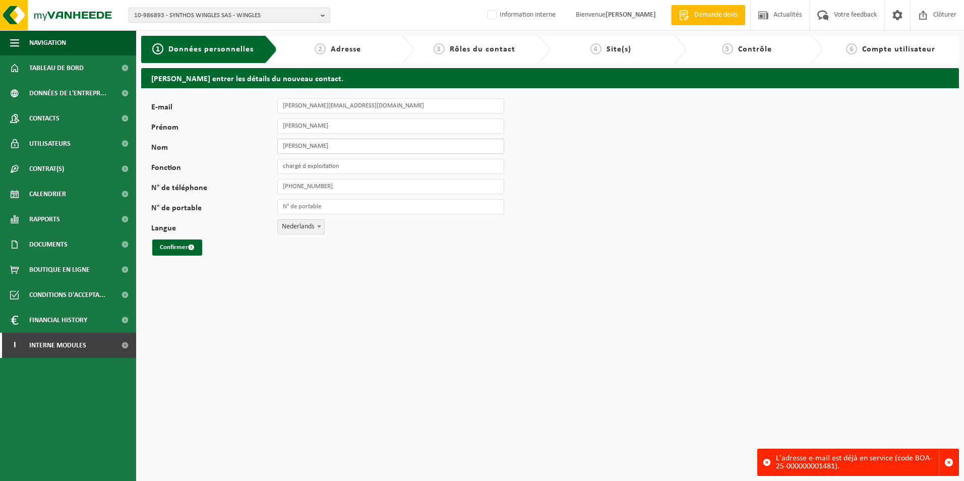
click at [326, 145] on input "[PERSON_NAME]" at bounding box center [390, 146] width 227 height 15
click at [334, 211] on input "N° de portable" at bounding box center [390, 206] width 227 height 15
type input "[PHONE_NUMBER]"
click at [319, 228] on span at bounding box center [319, 226] width 10 height 13
select select "1"
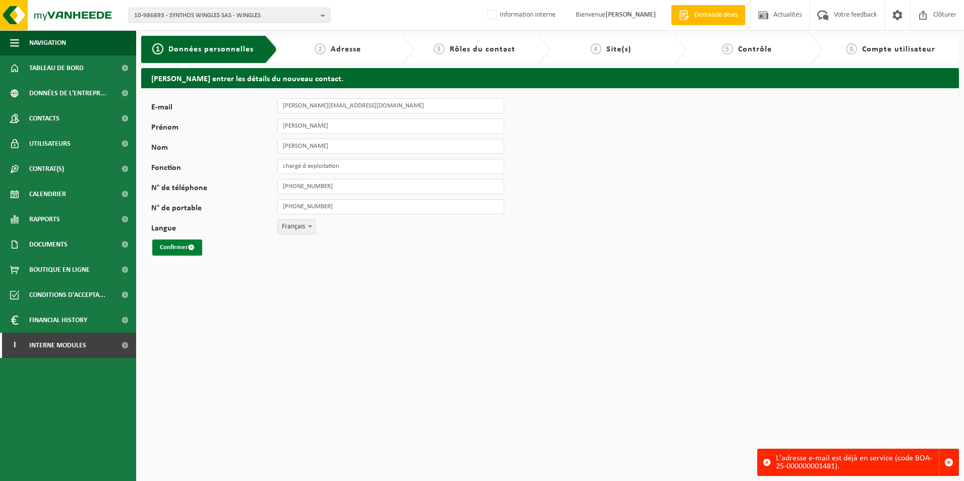
click at [185, 244] on button "Confirmer" at bounding box center [177, 247] width 50 height 16
click at [333, 110] on input "E-mail" at bounding box center [390, 105] width 227 height 15
type input "samuel.pereira@ortec.fr"
type input "Samuel"
type input "Pereira"
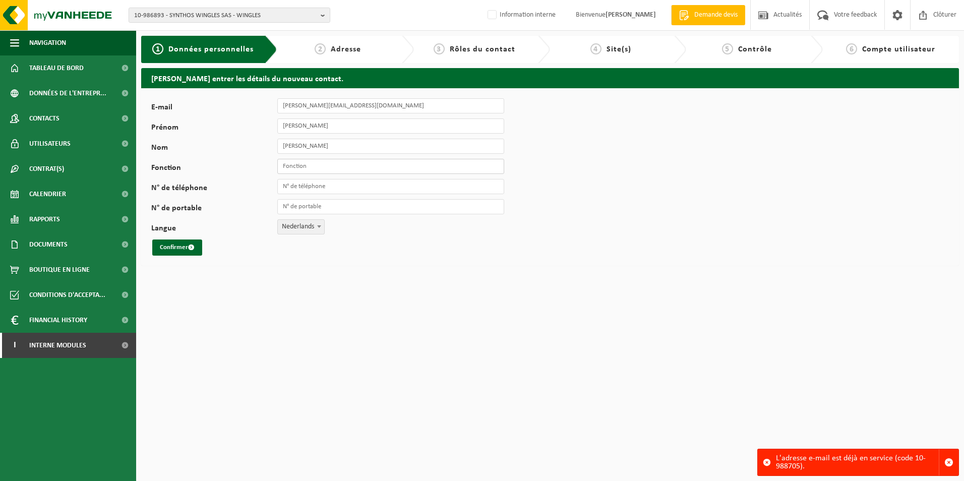
type input "chargé d exploitation"
type input "[PHONE_NUMBER]"
click at [177, 244] on button "Confirmer" at bounding box center [177, 247] width 50 height 16
click at [947, 460] on span "button" at bounding box center [948, 462] width 9 height 9
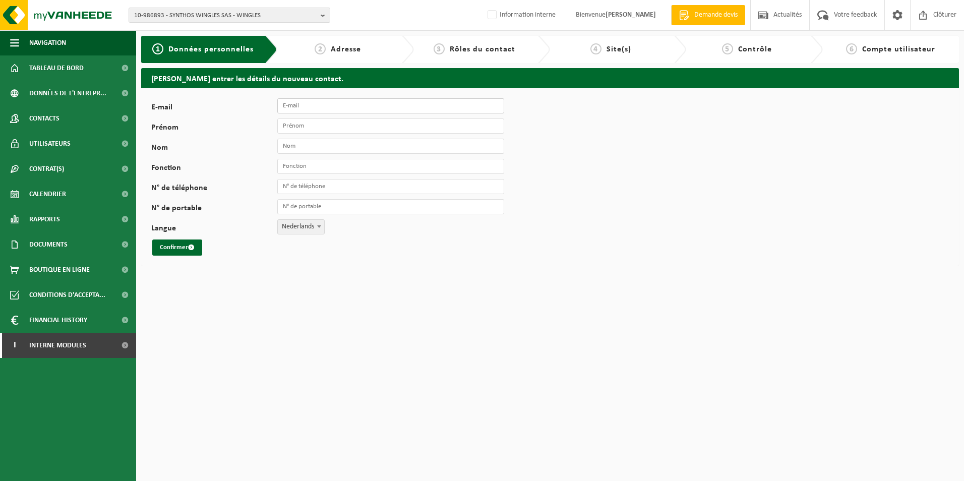
click at [345, 106] on input "E-mail" at bounding box center [390, 105] width 227 height 15
type input "[PERSON_NAME][EMAIL_ADDRESS][DOMAIN_NAME]"
type input "Samuel"
type input "Pereira"
type input "+33 3 20 85 60 93"
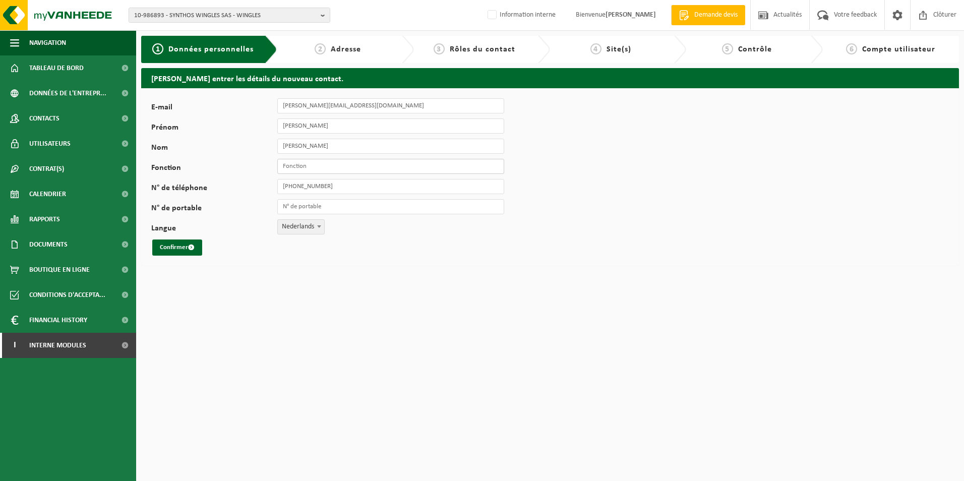
click at [328, 171] on input "Fonction" at bounding box center [390, 166] width 227 height 15
type input "chargé d exploitation"
click at [324, 207] on input "N° de portable" at bounding box center [390, 206] width 227 height 15
click at [225, 289] on html "10-986893 - SYNTHOS WINGLES SAS - WINGLES 10-986893 - SYNTHOS WINGLES SAS - WIN…" at bounding box center [482, 240] width 964 height 481
click at [315, 227] on span at bounding box center [319, 226] width 10 height 13
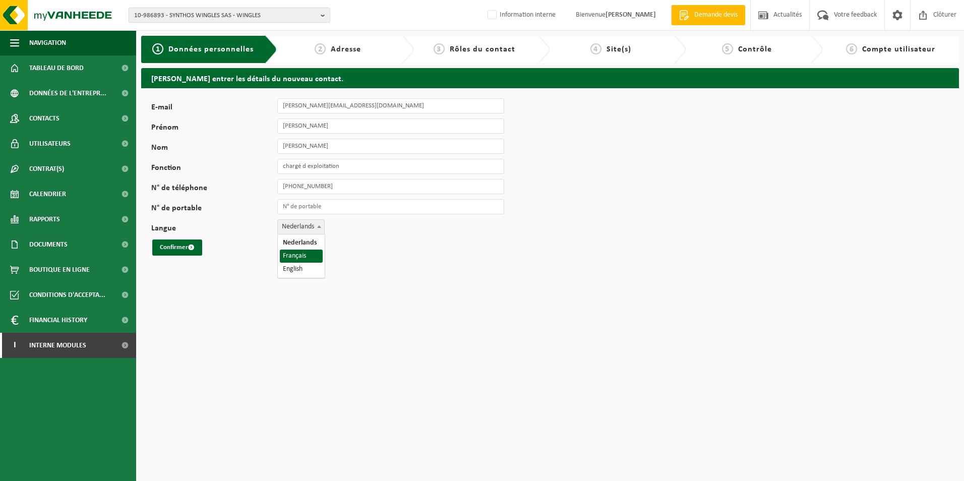
select select "1"
click at [182, 245] on button "Confirmer" at bounding box center [177, 247] width 50 height 16
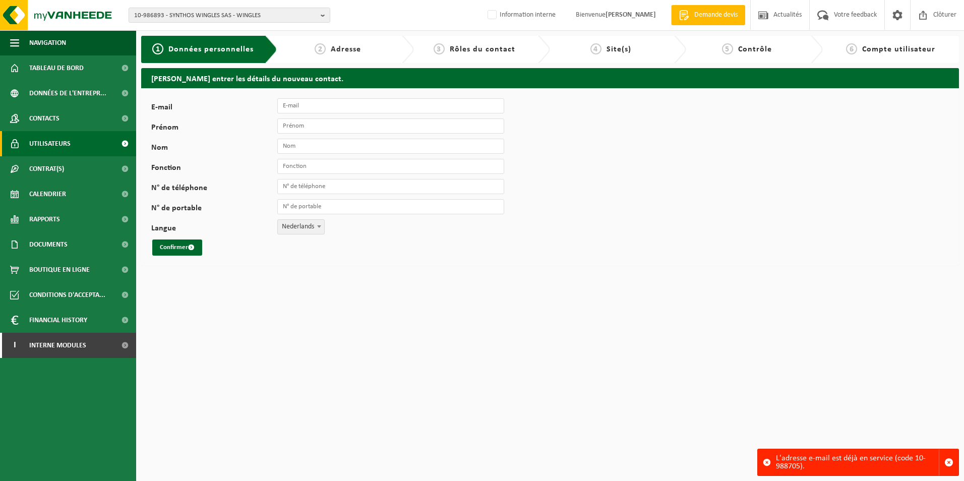
click at [93, 143] on link "Utilisateurs" at bounding box center [68, 143] width 136 height 25
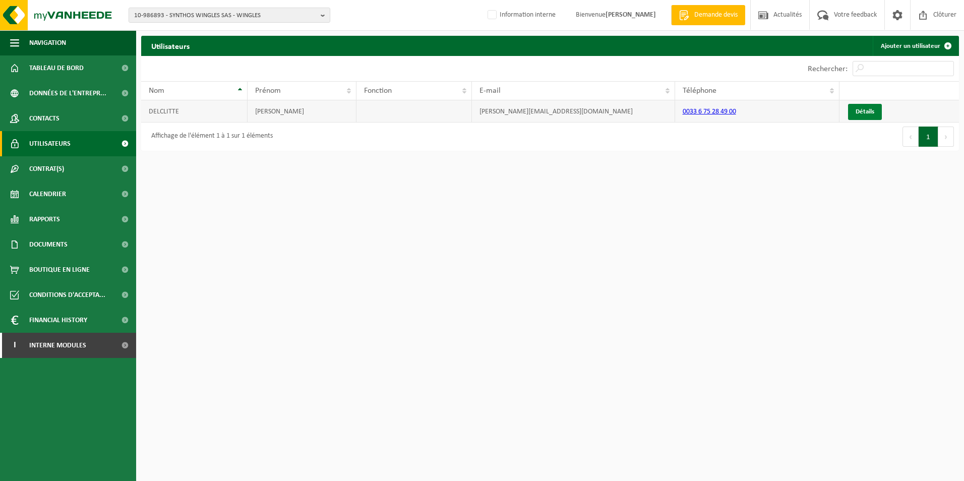
click at [856, 112] on link "Détails" at bounding box center [865, 112] width 34 height 16
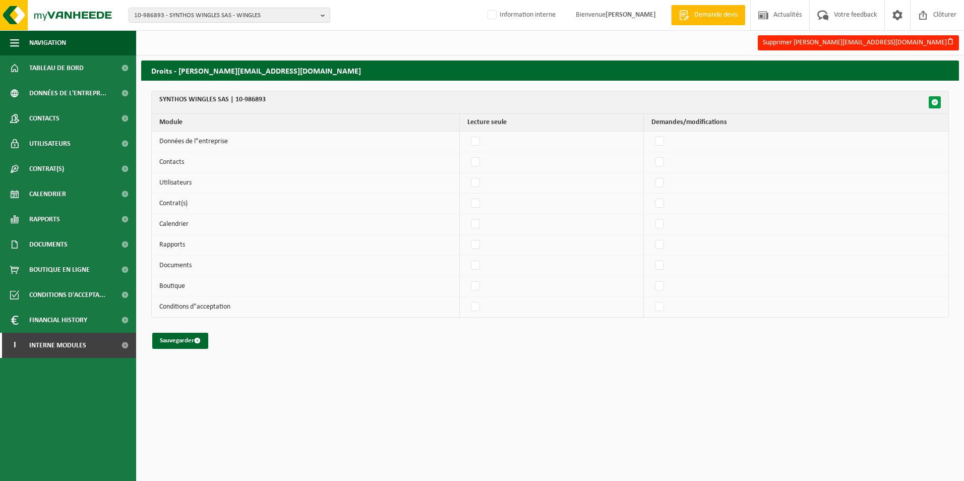
click at [935, 103] on span "button" at bounding box center [934, 102] width 7 height 7
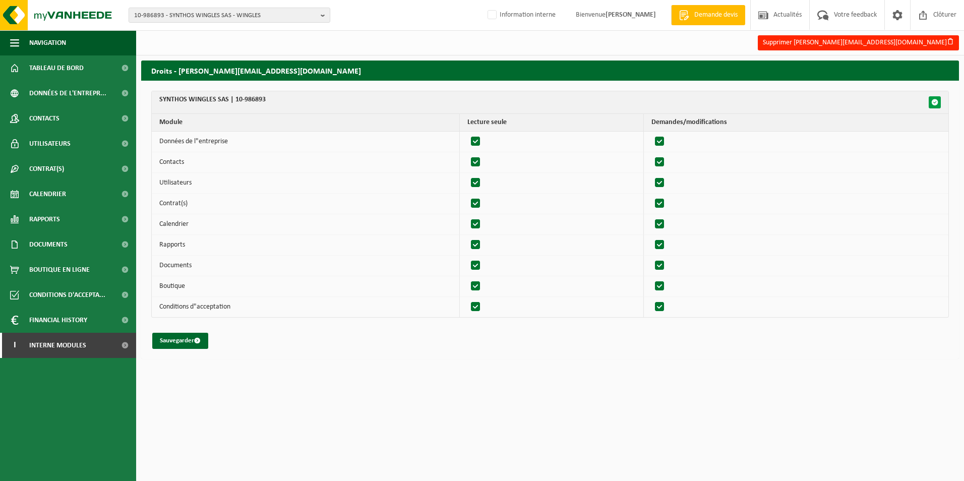
checkbox input "true"
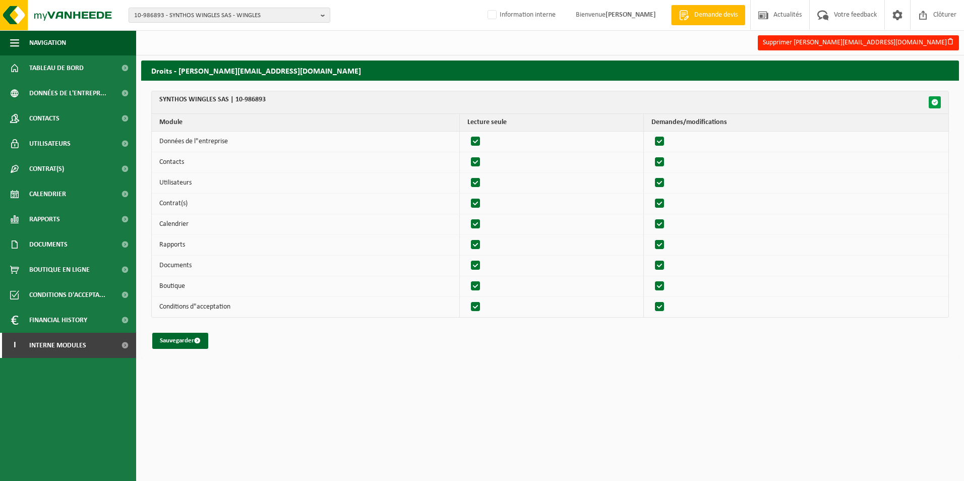
checkbox input "true"
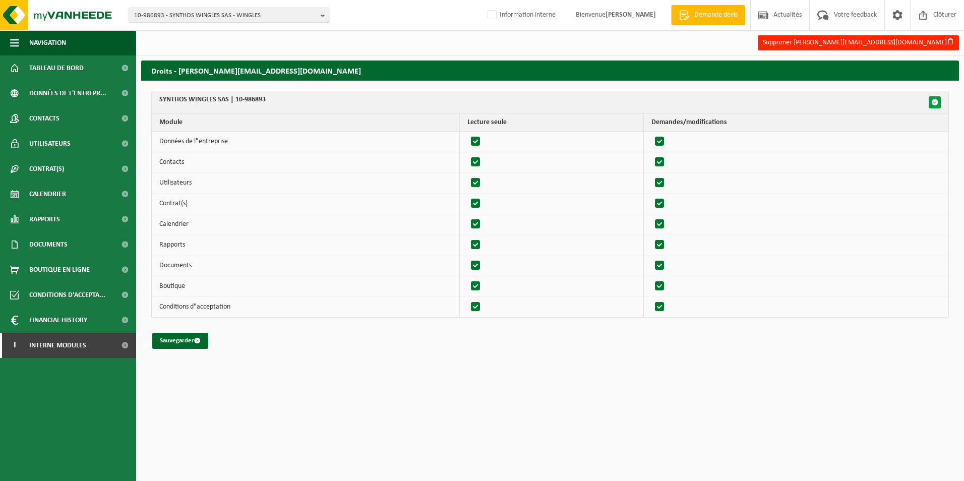
checkbox input "true"
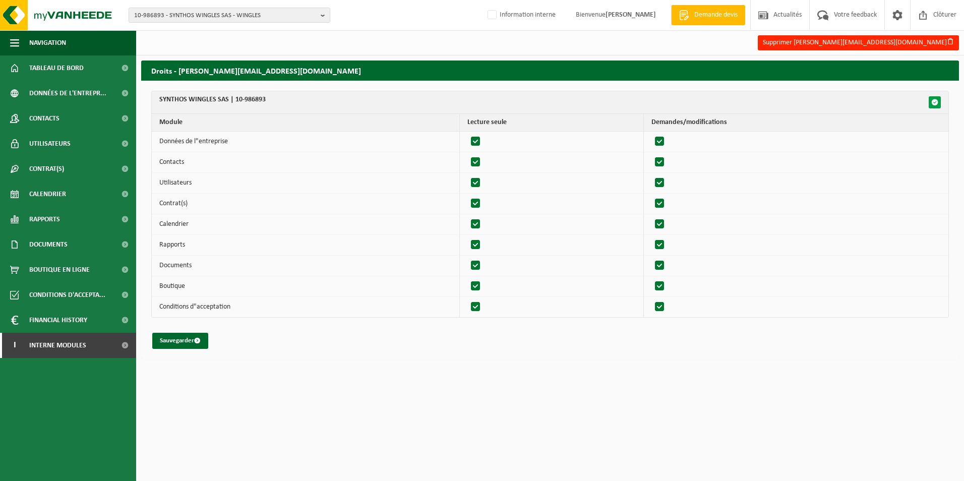
checkbox input "true"
click at [167, 339] on button "Sauvegarder" at bounding box center [180, 341] width 56 height 16
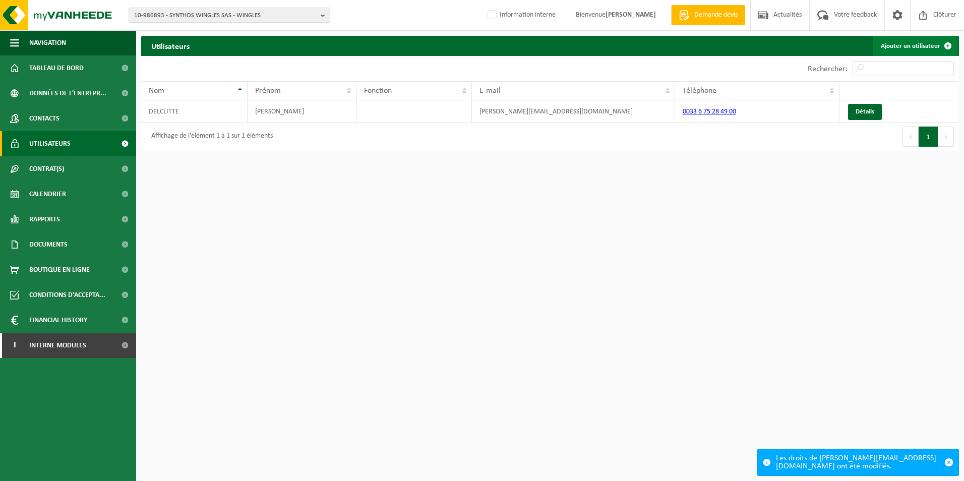
click at [924, 46] on link "Ajouter un utilisateur" at bounding box center [914, 46] width 85 height 20
click at [922, 43] on link "Ajouter un utilisateur" at bounding box center [914, 46] width 85 height 20
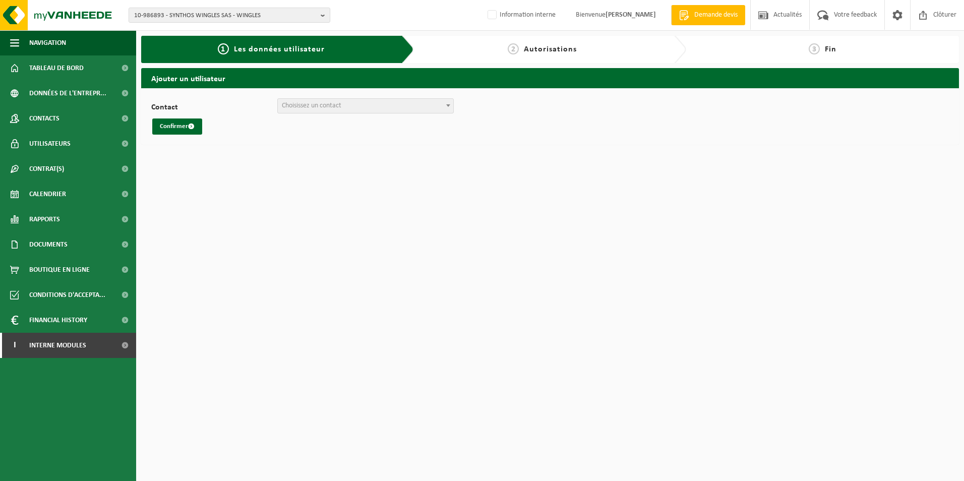
click at [446, 104] on span at bounding box center [448, 105] width 10 height 13
select select "117602"
click at [160, 124] on button "Confirmer" at bounding box center [177, 126] width 50 height 16
click at [416, 103] on span "Choisissez un contact" at bounding box center [365, 106] width 175 height 14
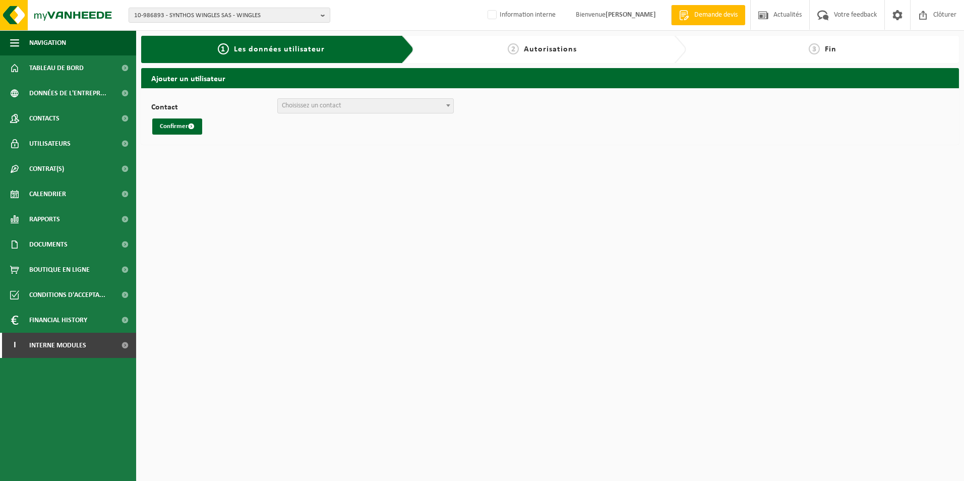
click at [416, 103] on span "Choisissez un contact" at bounding box center [365, 106] width 175 height 14
click at [302, 108] on span "Choisissez un contact" at bounding box center [311, 106] width 59 height 8
click at [447, 105] on b at bounding box center [448, 105] width 4 height 3
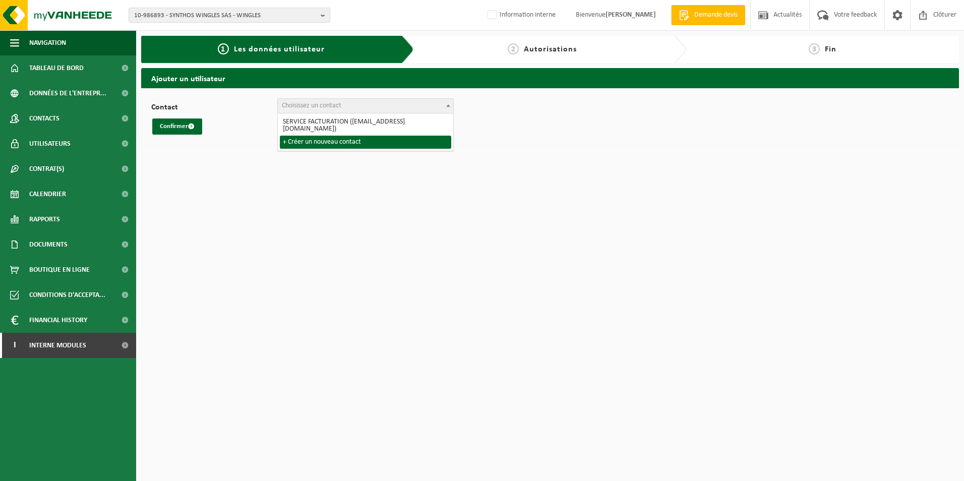
select select "0"
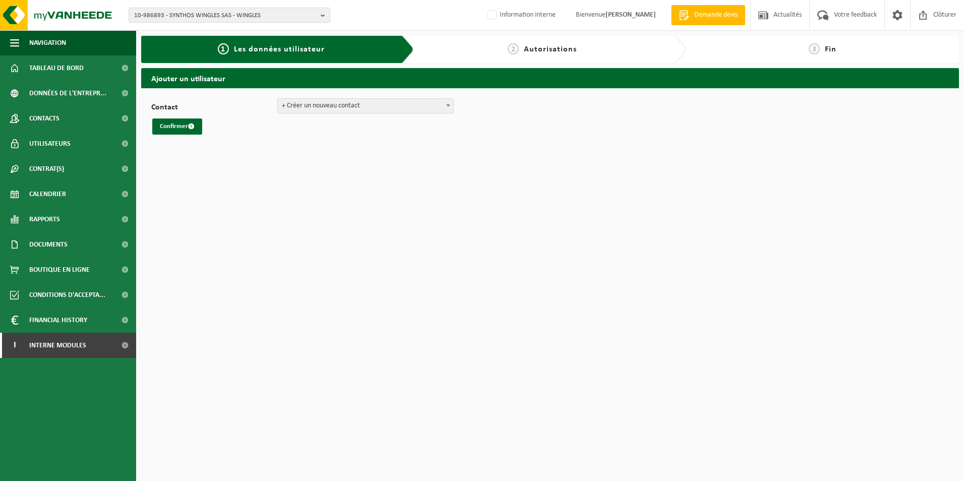
click at [440, 114] on div "Contact SERVICE FACTURATION ([EMAIL_ADDRESS][DOMAIN_NAME]) + Créer un nouveau c…" at bounding box center [549, 116] width 797 height 36
click at [445, 107] on span at bounding box center [448, 105] width 10 height 13
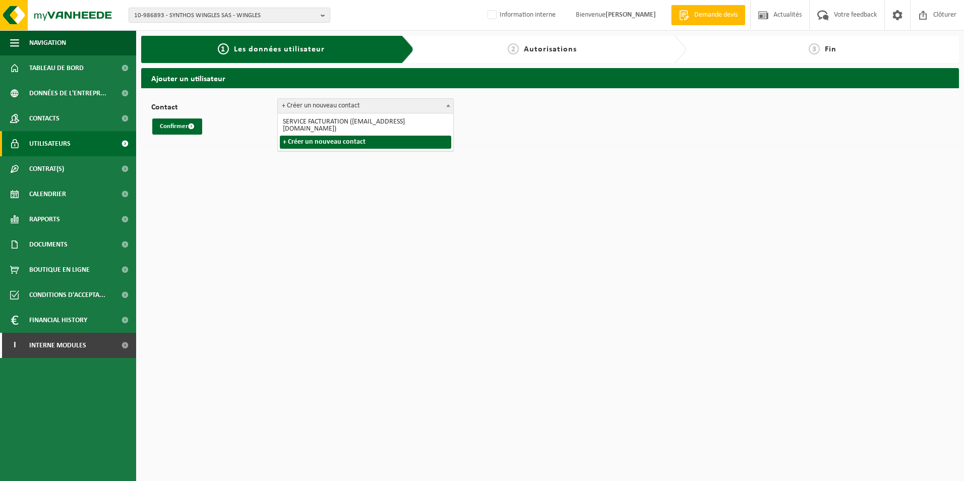
click at [64, 137] on span "Utilisateurs" at bounding box center [49, 143] width 41 height 25
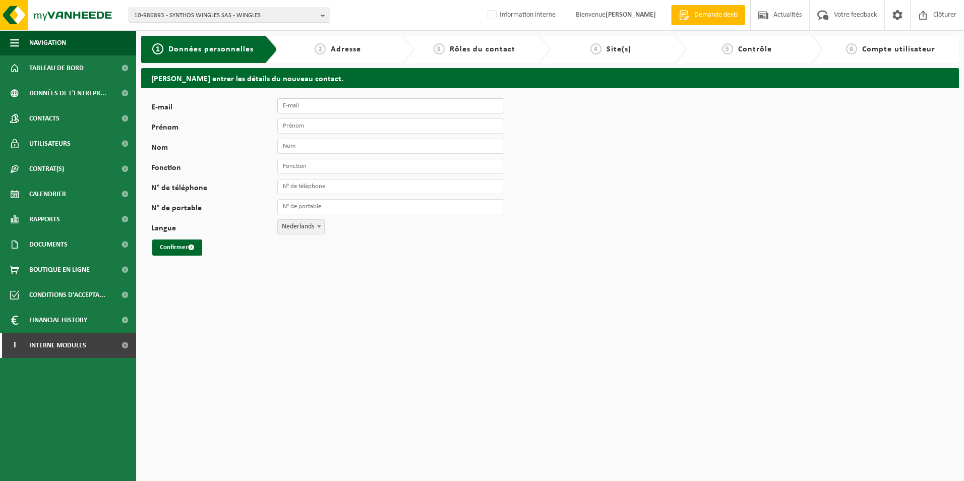
click at [358, 107] on input "E-mail" at bounding box center [390, 105] width 227 height 15
type input "[EMAIL_ADDRESS][DOMAIN_NAME]"
type input "[PERSON_NAME]"
type input "Verbist"
type input "[PHONE_NUMBER]"
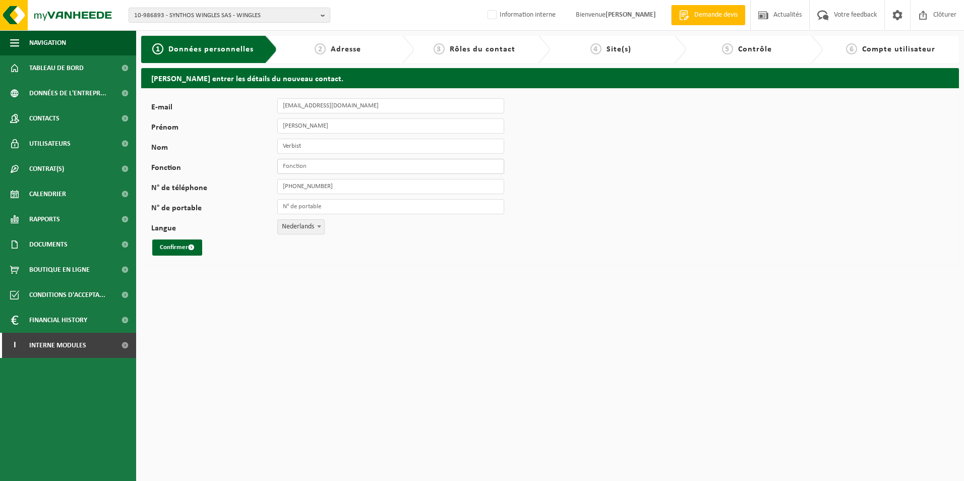
click at [337, 168] on input "Fonction" at bounding box center [390, 166] width 227 height 15
type input "facturation"
click at [318, 223] on span at bounding box center [319, 226] width 10 height 13
select select "1"
click at [173, 246] on button "Confirmer" at bounding box center [177, 247] width 50 height 16
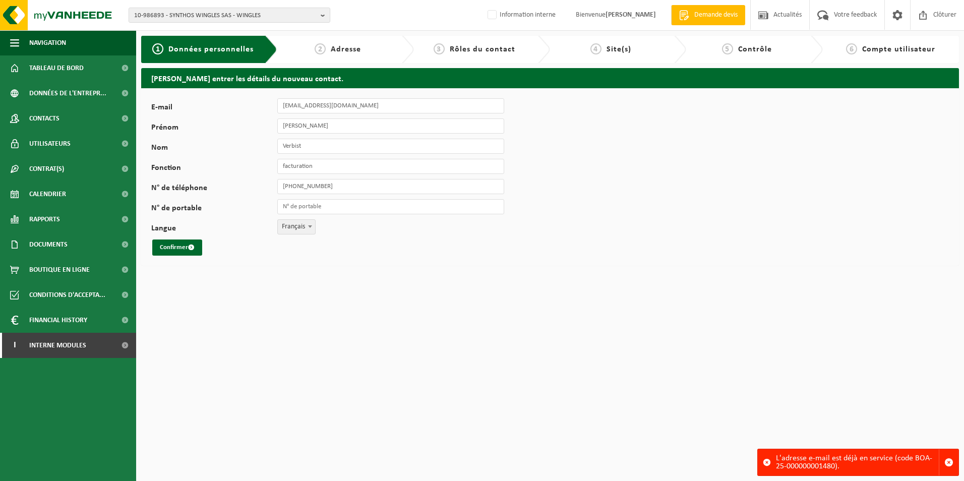
select select "1"
